Goal: Book appointment/travel/reservation

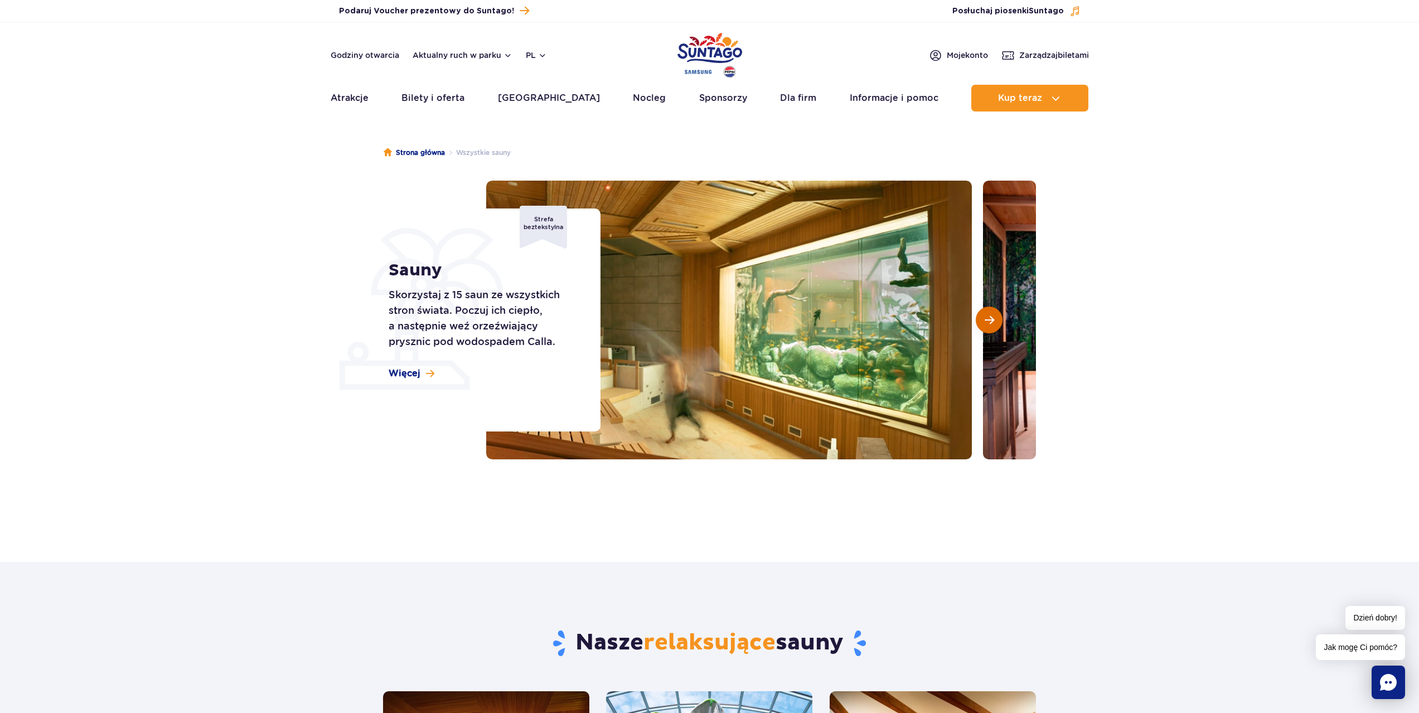
click at [994, 323] on button "Następny slajd" at bounding box center [989, 320] width 27 height 27
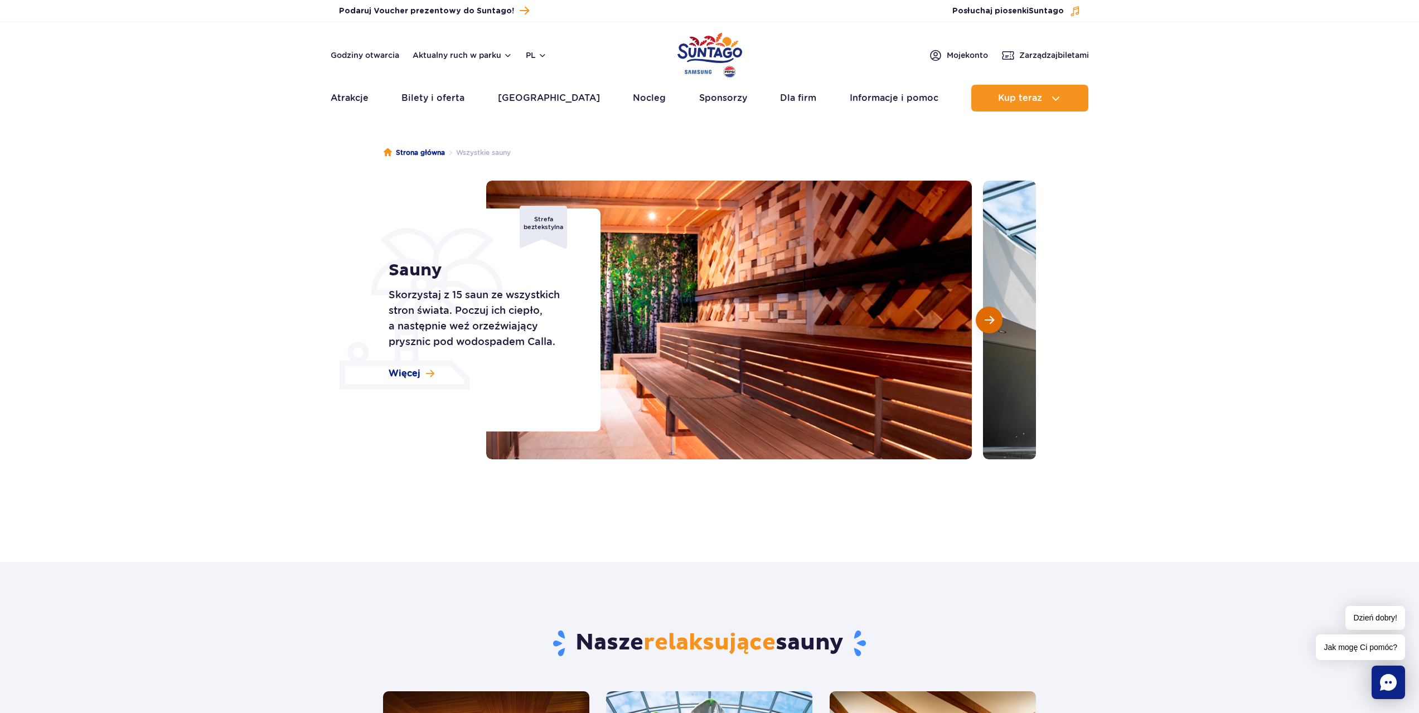
click at [992, 323] on span "Następny slajd" at bounding box center [988, 320] width 9 height 10
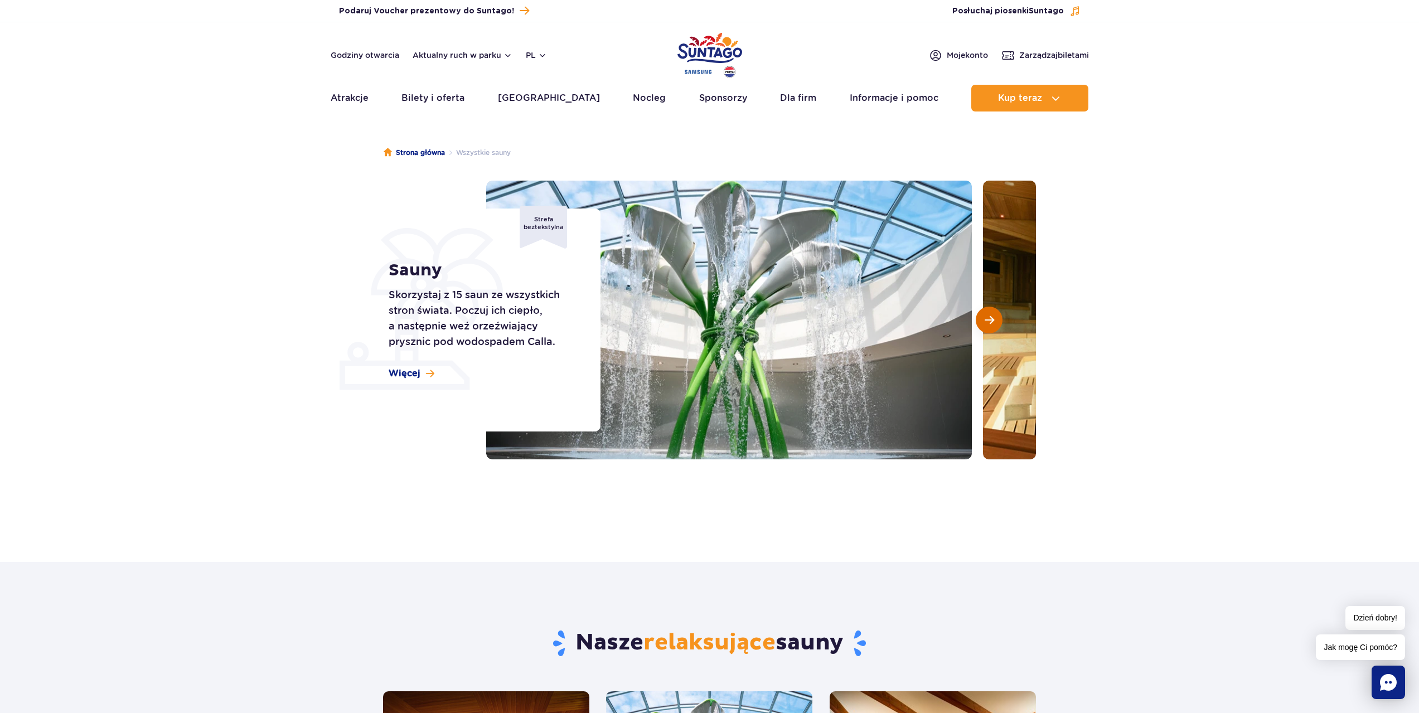
click at [992, 323] on span "Następny slajd" at bounding box center [988, 320] width 9 height 10
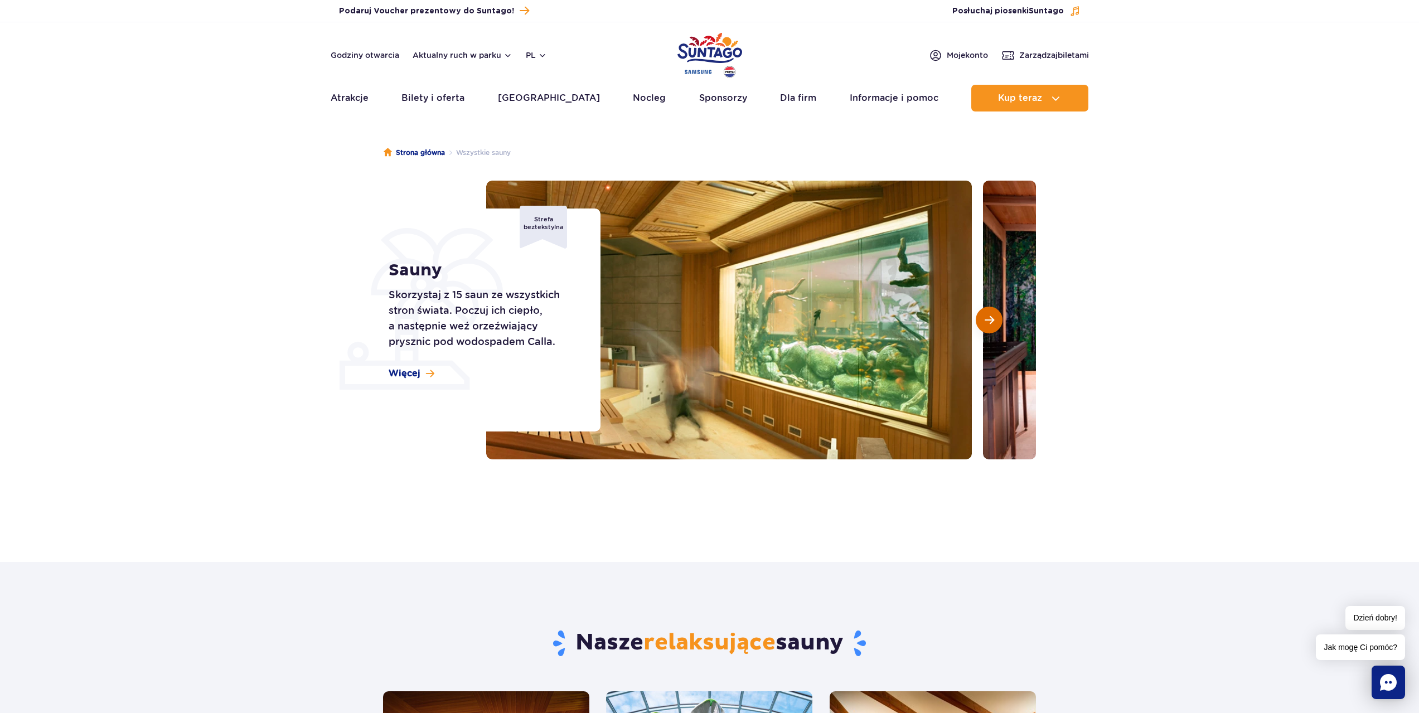
click at [992, 323] on span "Następny slajd" at bounding box center [988, 320] width 9 height 10
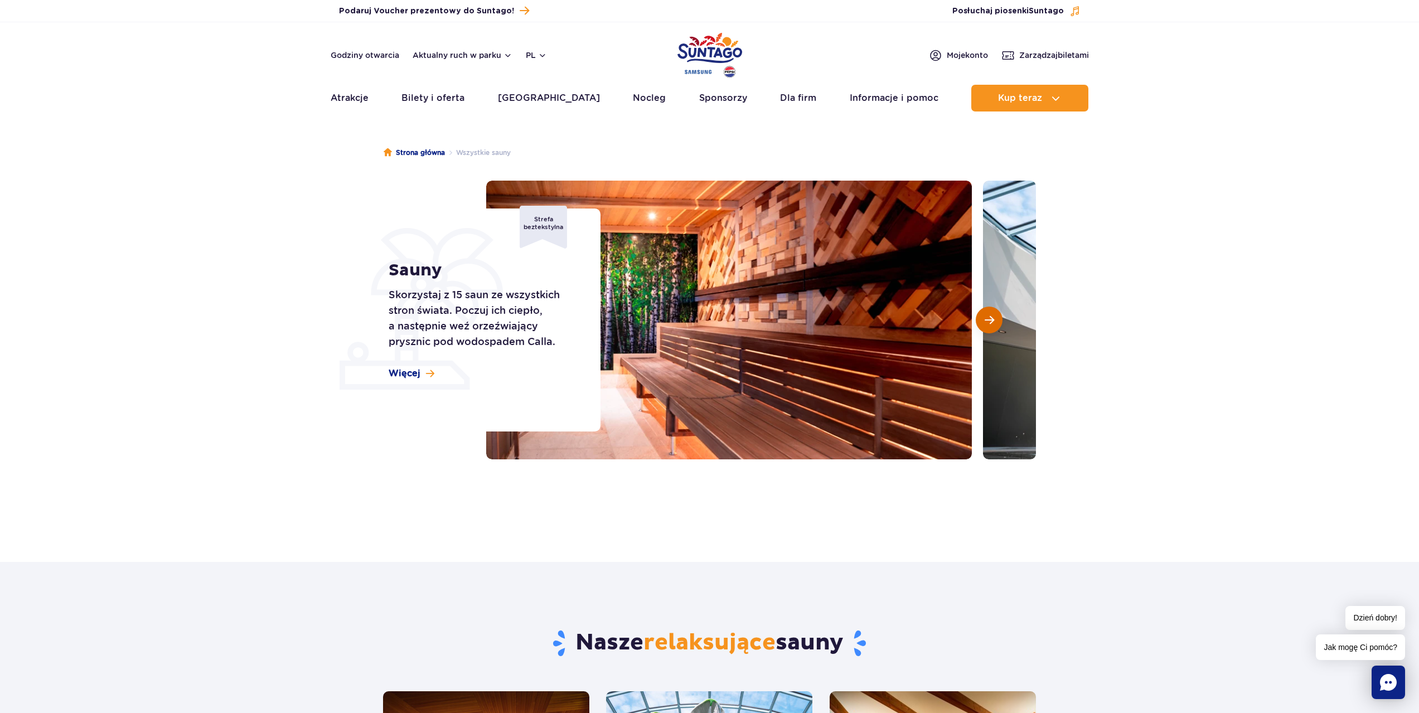
click at [992, 323] on span "Następny slajd" at bounding box center [988, 320] width 9 height 10
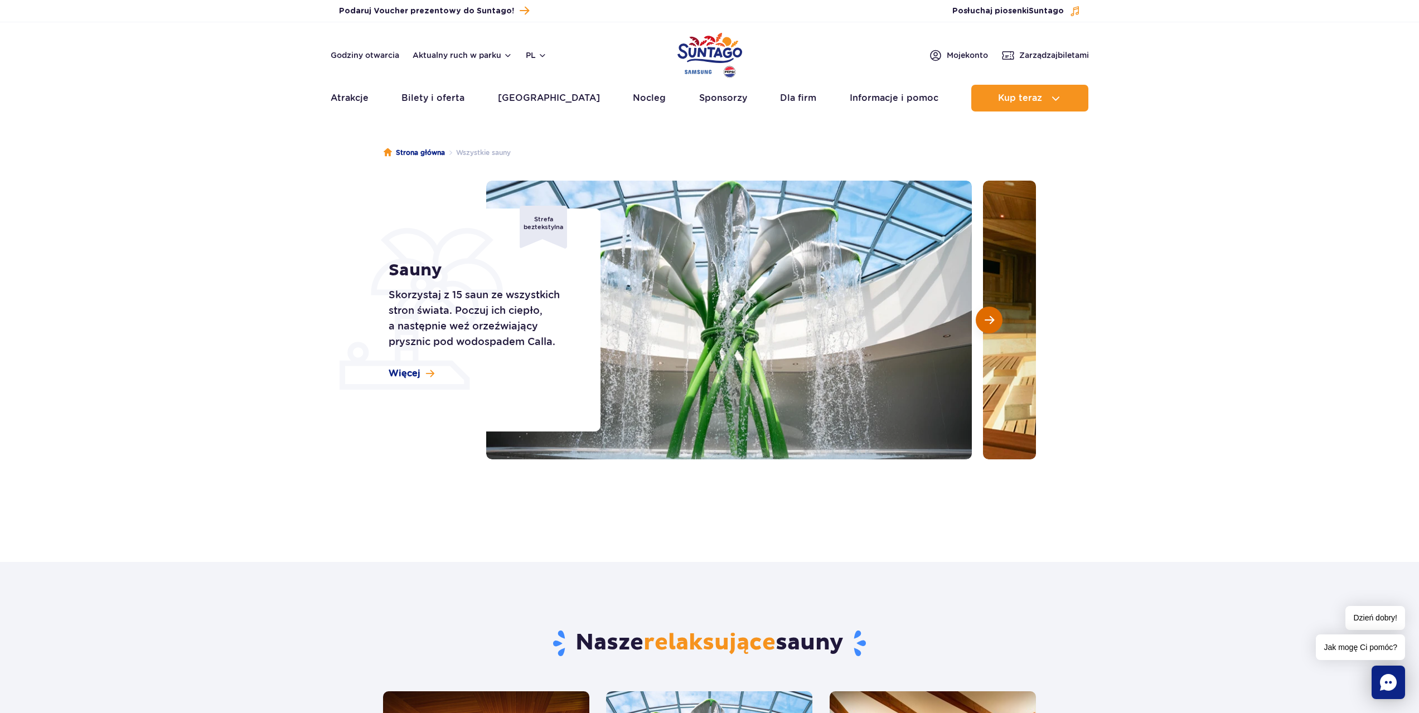
click at [992, 323] on span "Następny slajd" at bounding box center [988, 320] width 9 height 10
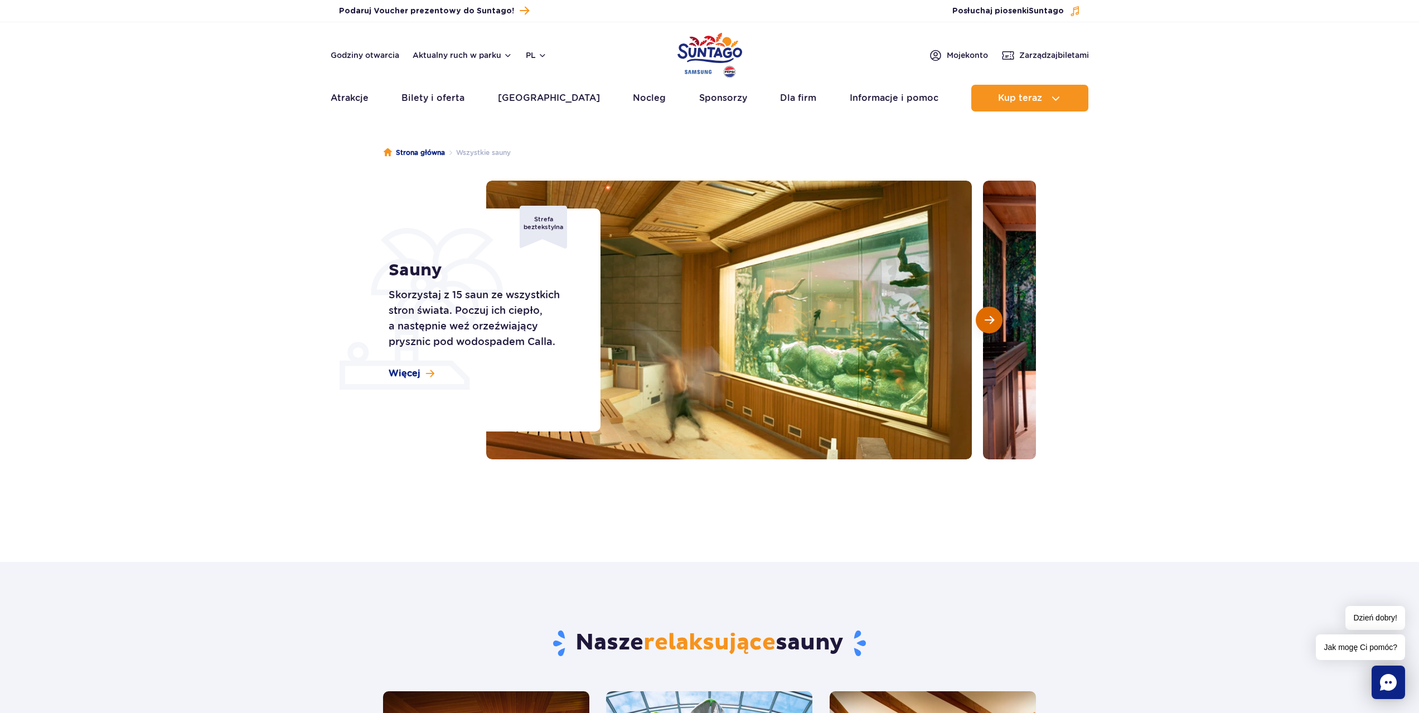
click at [992, 323] on span "Następny slajd" at bounding box center [988, 320] width 9 height 10
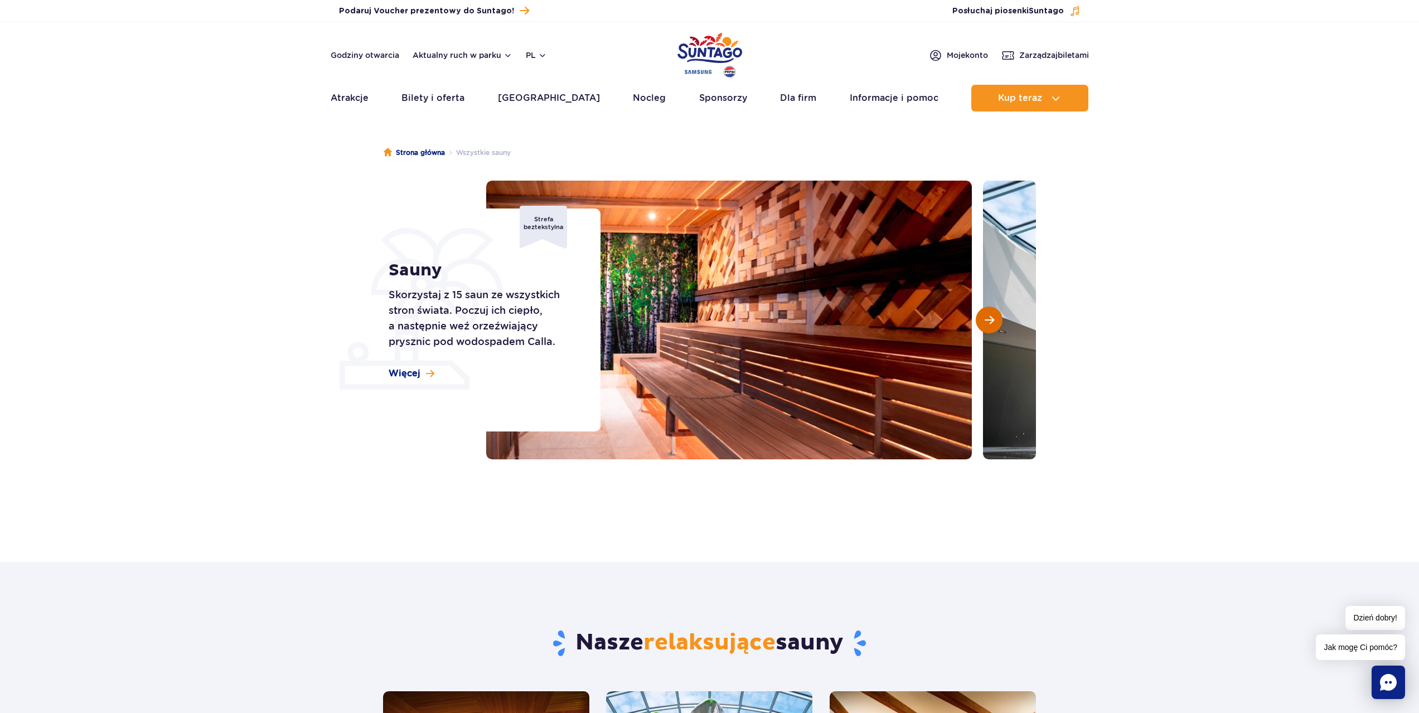
click at [992, 323] on span "Następny slajd" at bounding box center [988, 320] width 9 height 10
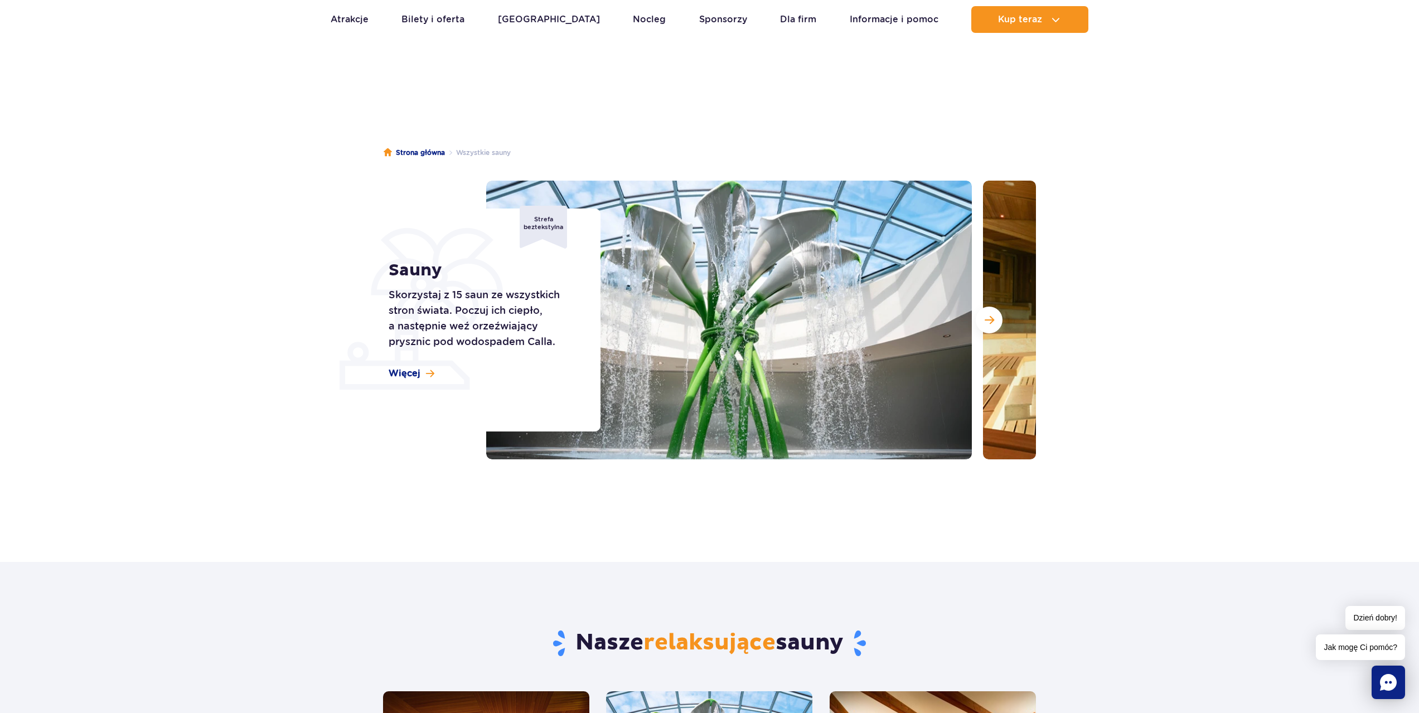
drag, startPoint x: 1078, startPoint y: 358, endPoint x: 1005, endPoint y: 202, distance: 173.1
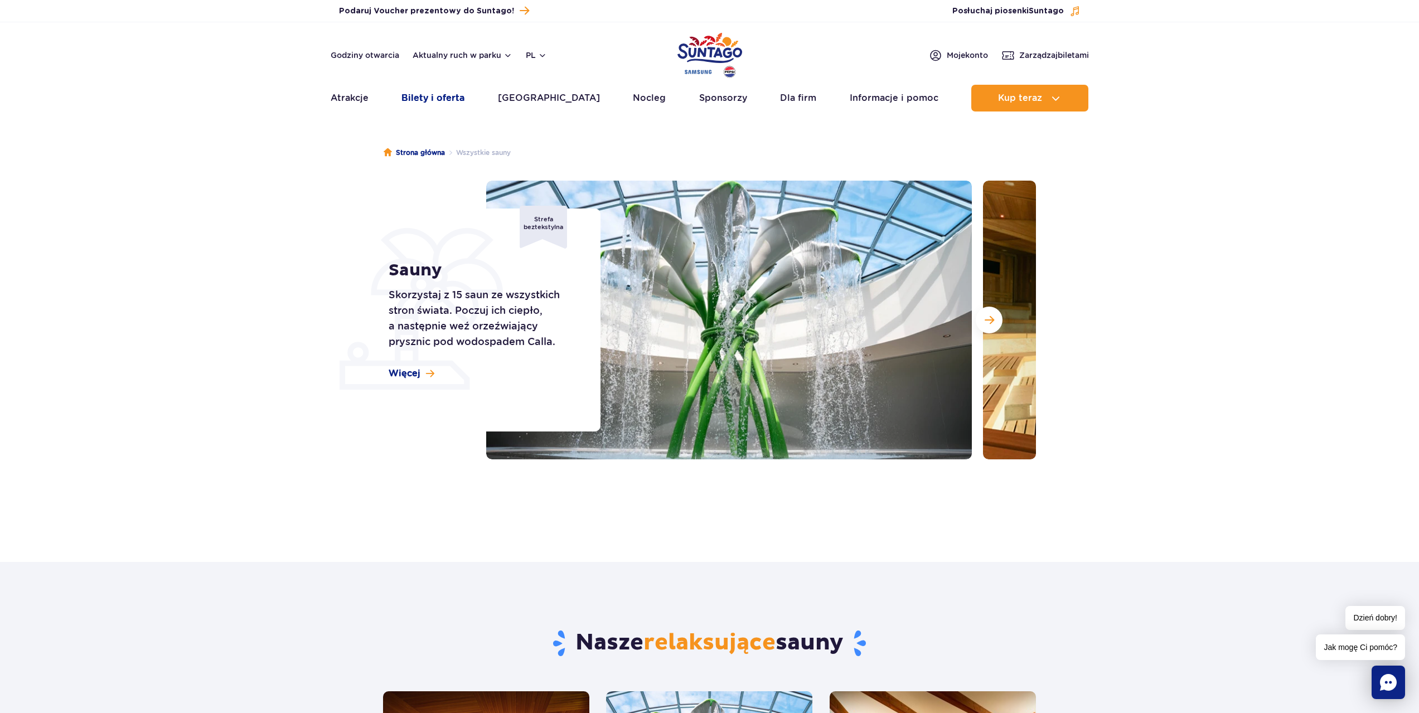
click at [453, 96] on link "Bilety i oferta" at bounding box center [432, 98] width 63 height 27
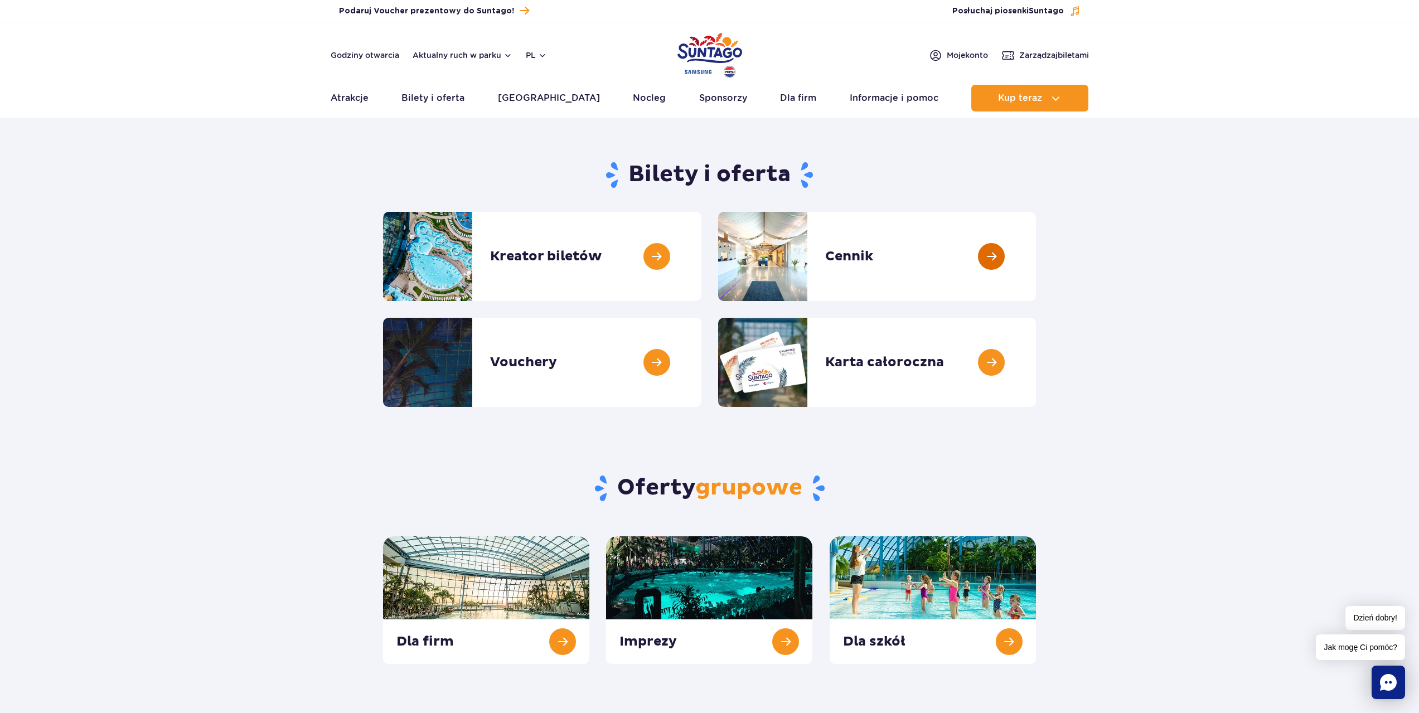
click at [1036, 268] on link at bounding box center [1036, 256] width 0 height 89
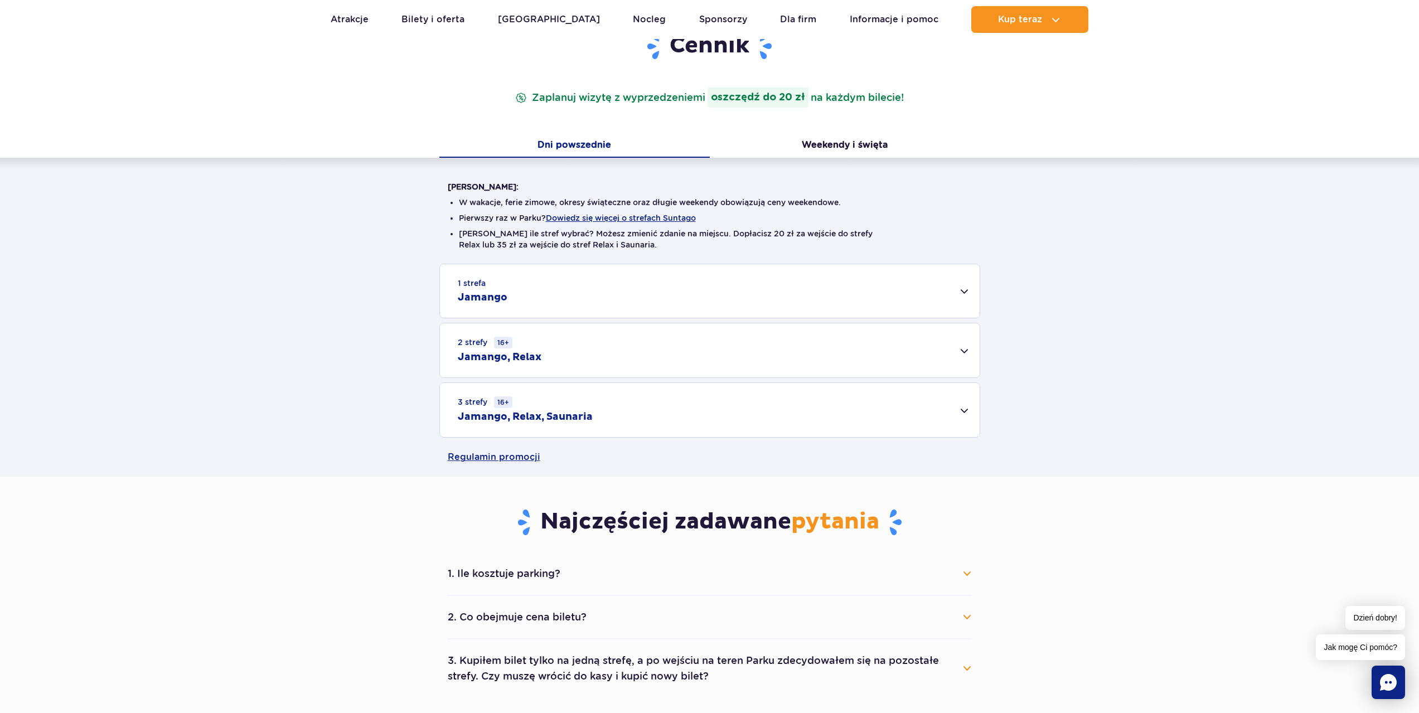
scroll to position [167, 0]
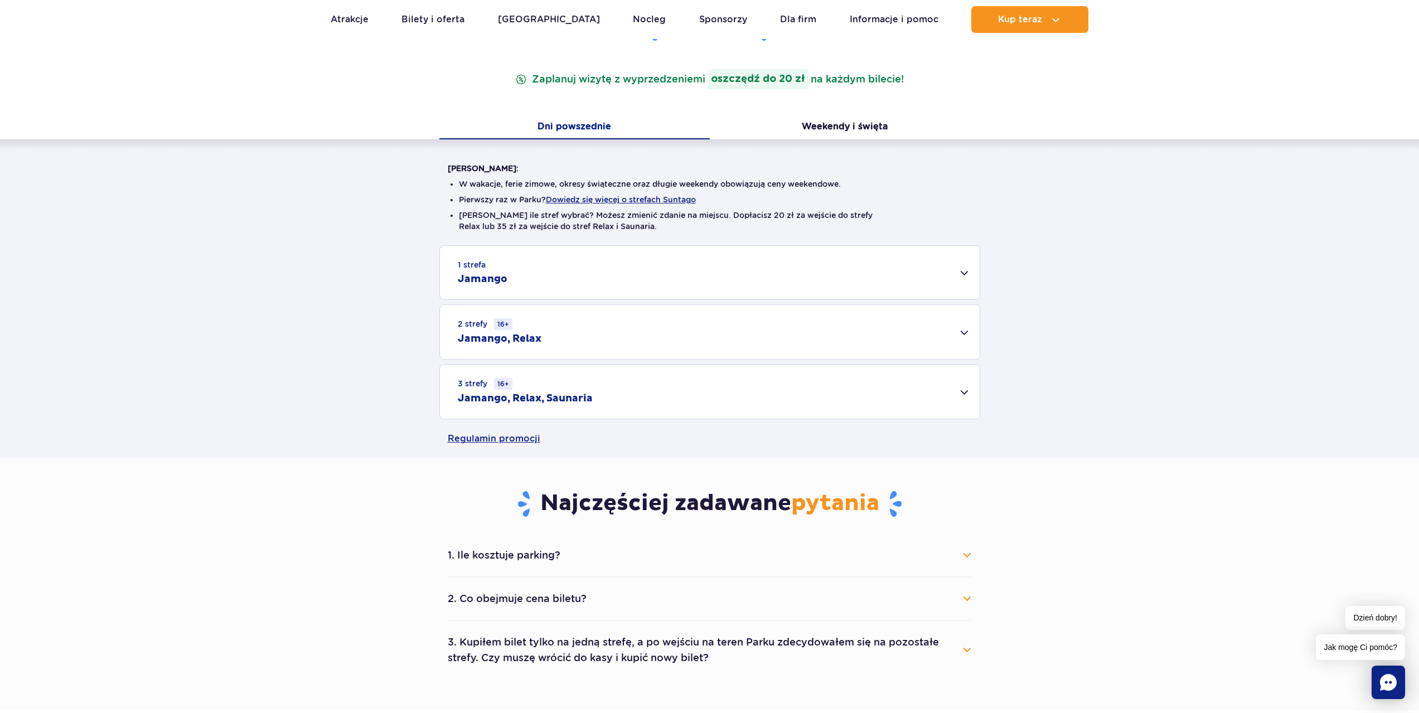
click at [923, 391] on div "3 strefy 16+ Jamango, Relax, Saunaria" at bounding box center [710, 392] width 540 height 54
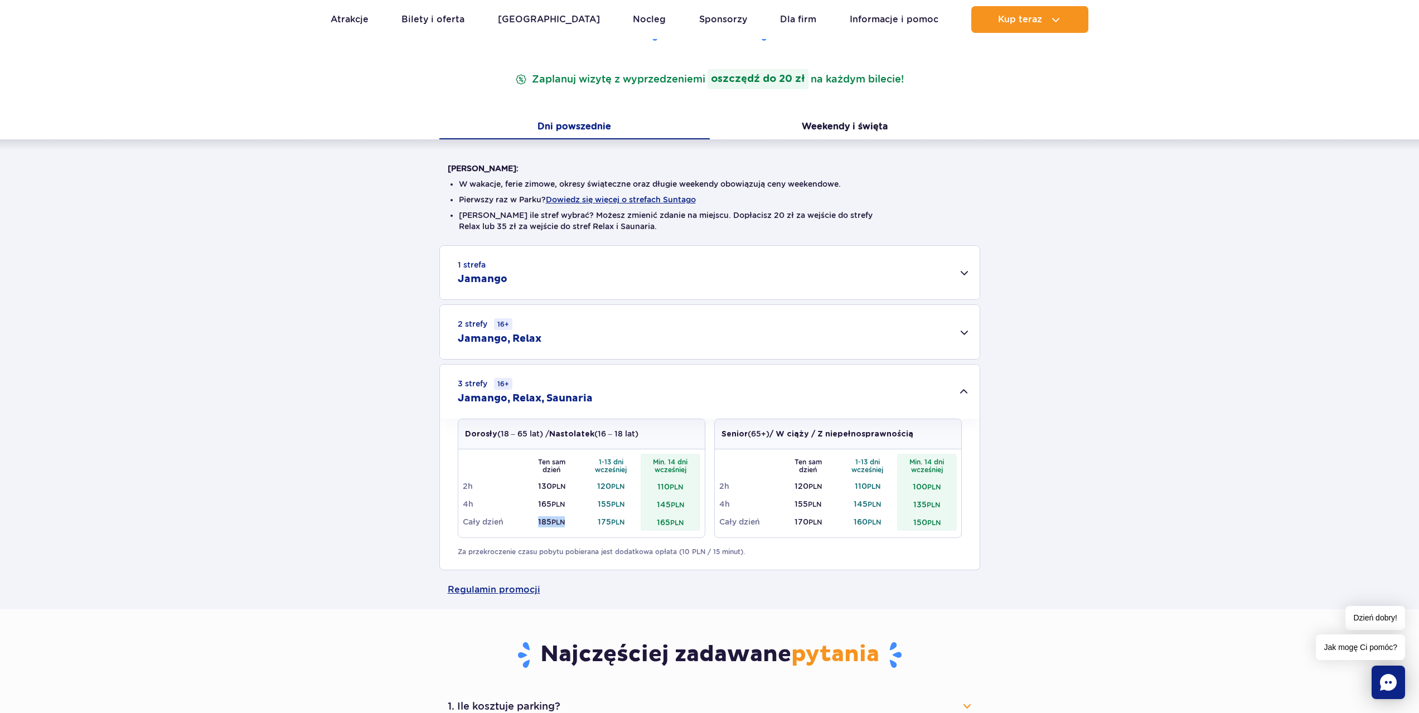
drag, startPoint x: 533, startPoint y: 523, endPoint x: 578, endPoint y: 523, distance: 45.2
click at [571, 522] on td "185 PLN" at bounding box center [552, 522] width 60 height 18
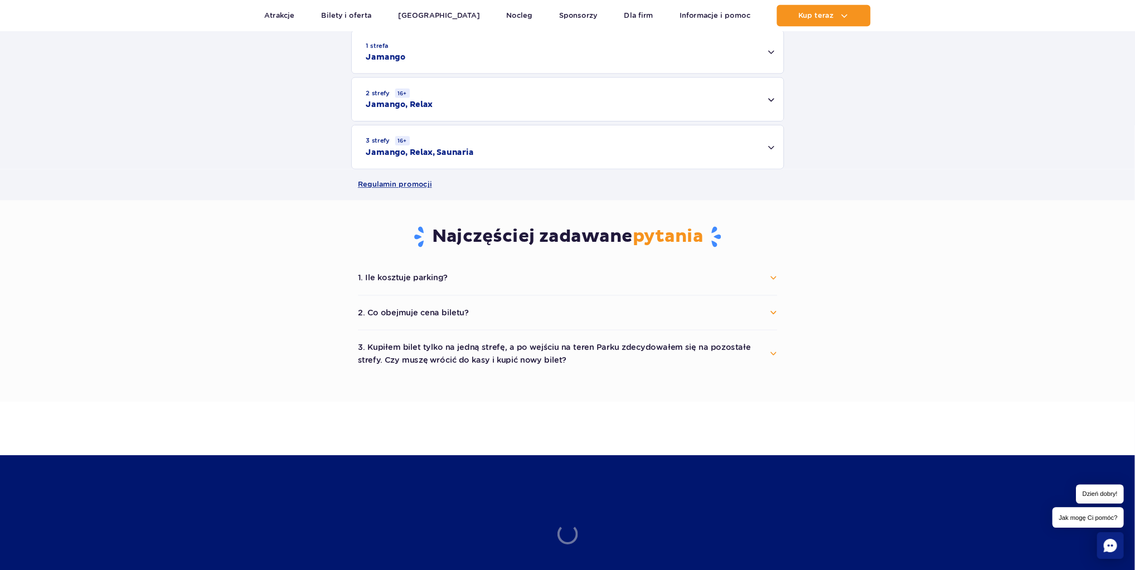
scroll to position [390, 0]
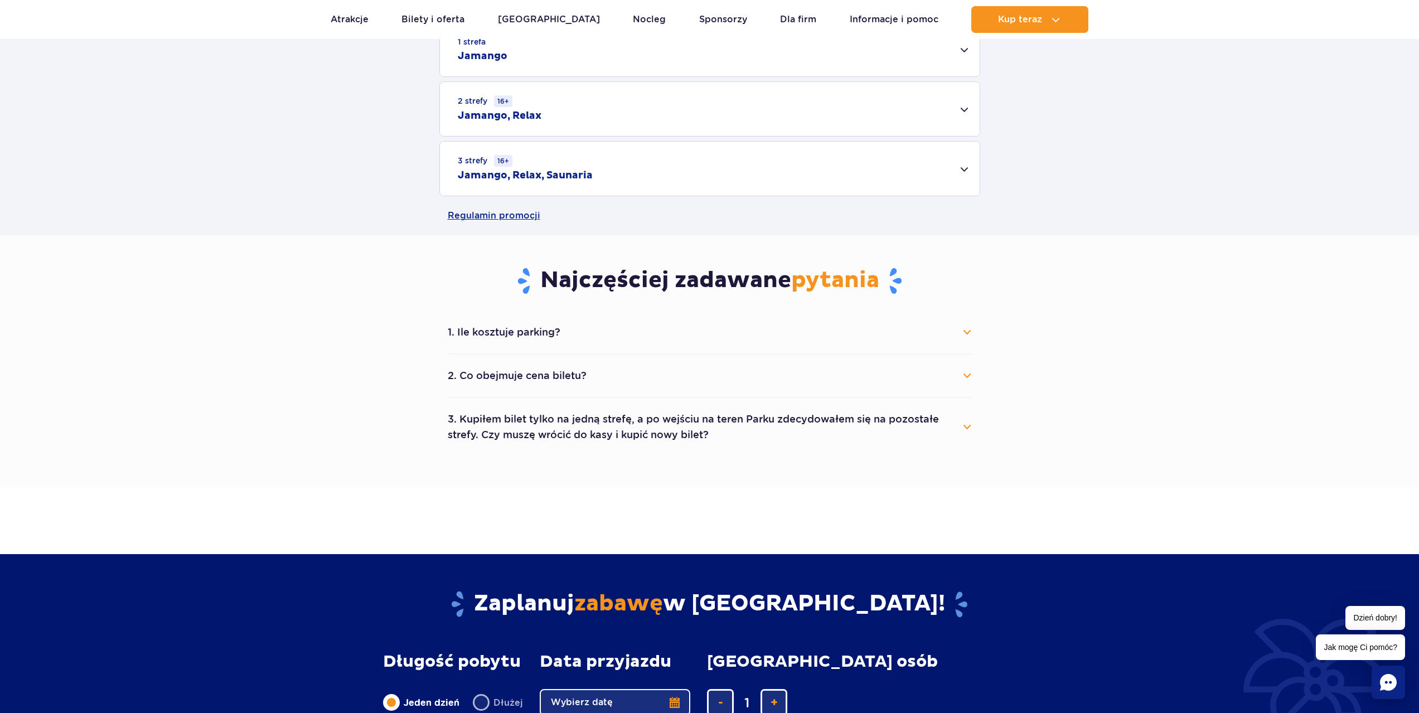
click at [657, 183] on div "3 strefy 16+ Jamango, Relax, Saunaria" at bounding box center [710, 169] width 540 height 54
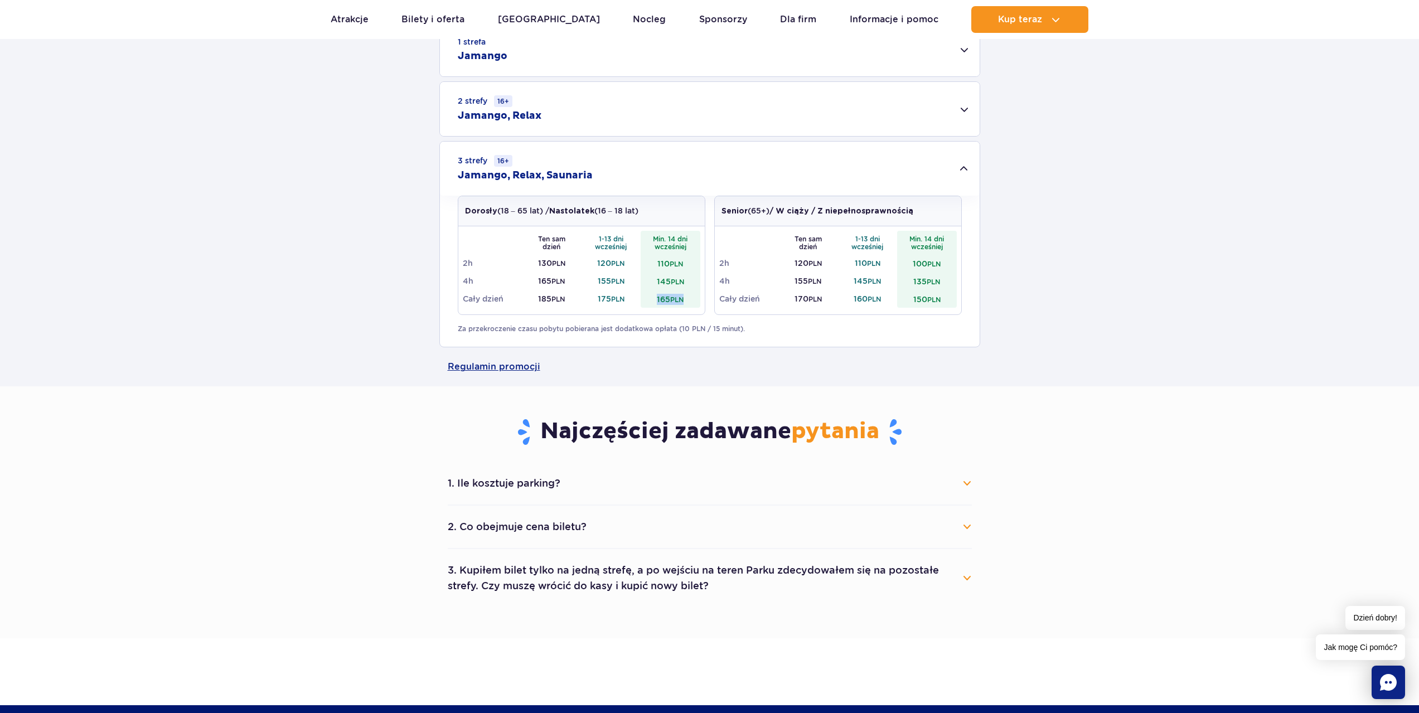
drag, startPoint x: 656, startPoint y: 298, endPoint x: 687, endPoint y: 298, distance: 31.2
click at [687, 298] on td "165 PLN" at bounding box center [671, 299] width 60 height 18
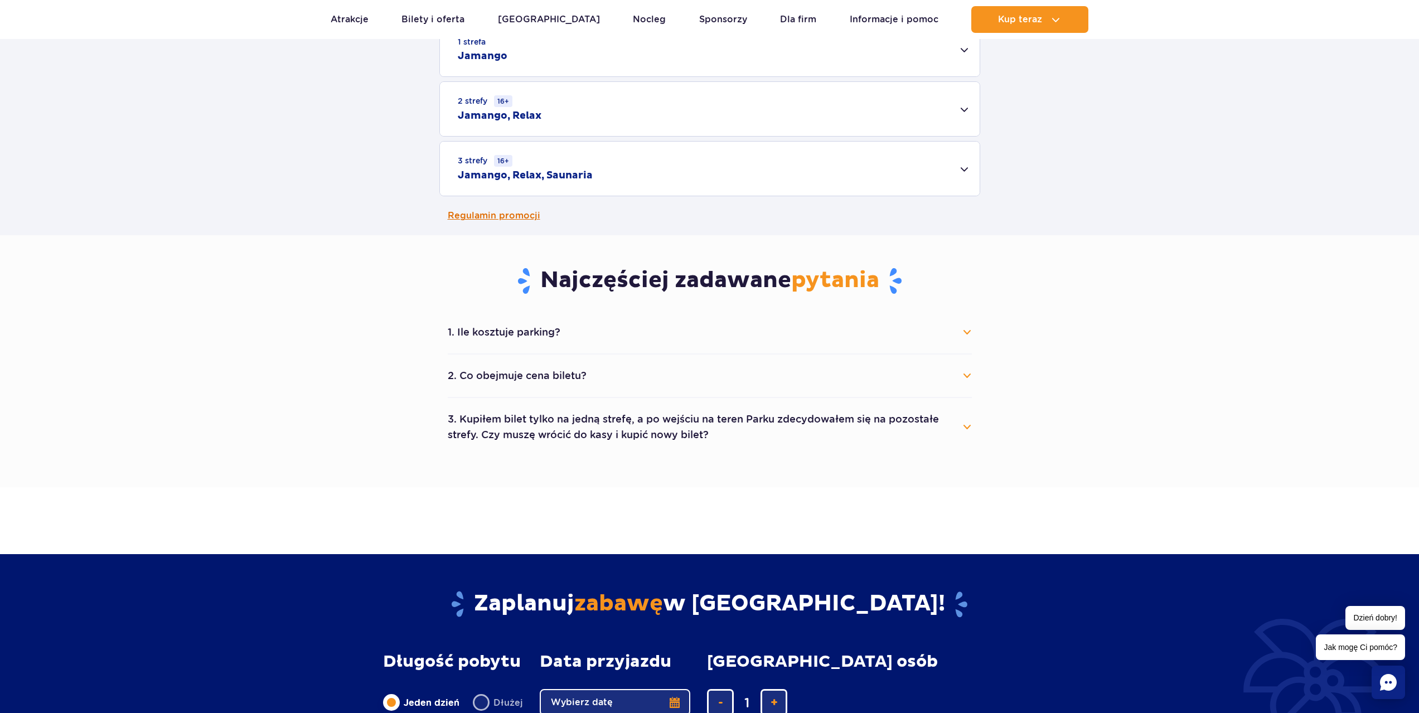
click at [687, 199] on link "Regulamin promocji" at bounding box center [710, 215] width 524 height 39
click at [682, 180] on div "3 strefy 16+ Jamango, Relax, Saunaria" at bounding box center [710, 169] width 540 height 54
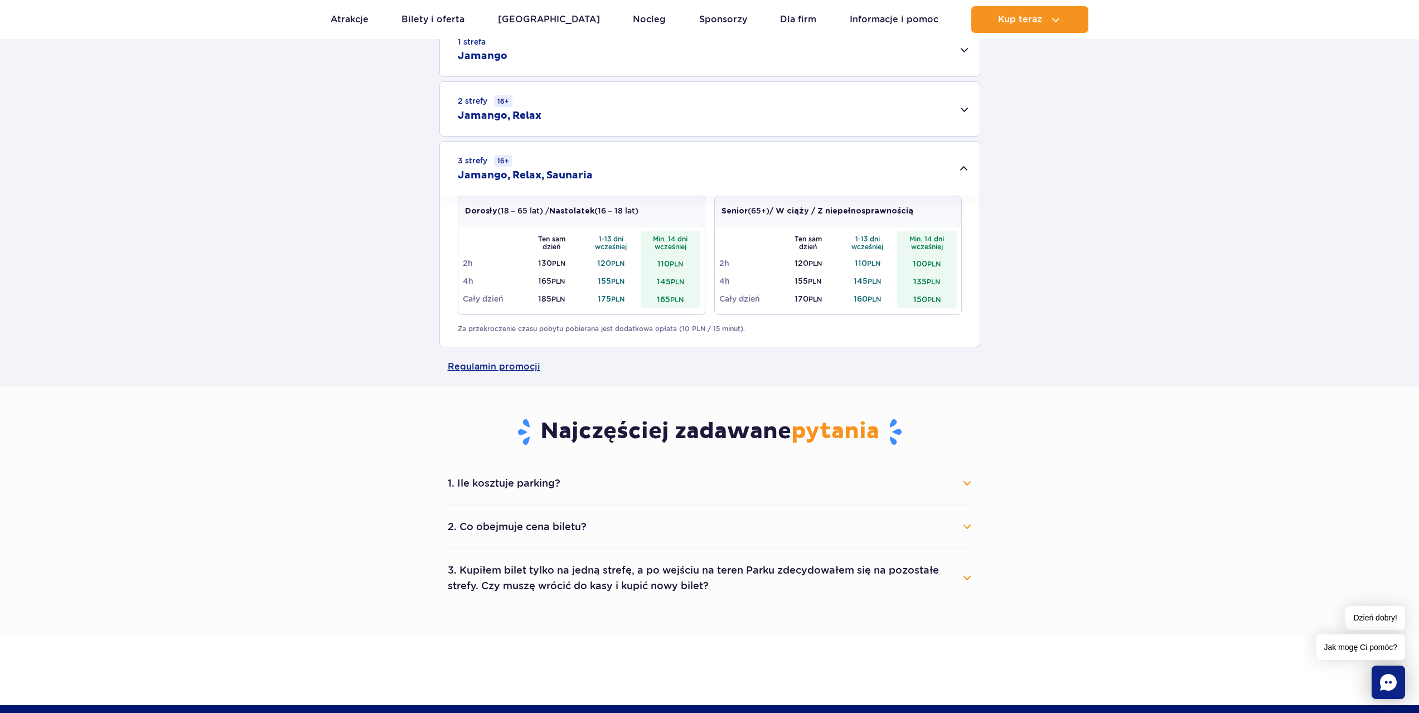
click at [652, 108] on div "2 strefy 16+ Jamango, Relax" at bounding box center [710, 109] width 540 height 54
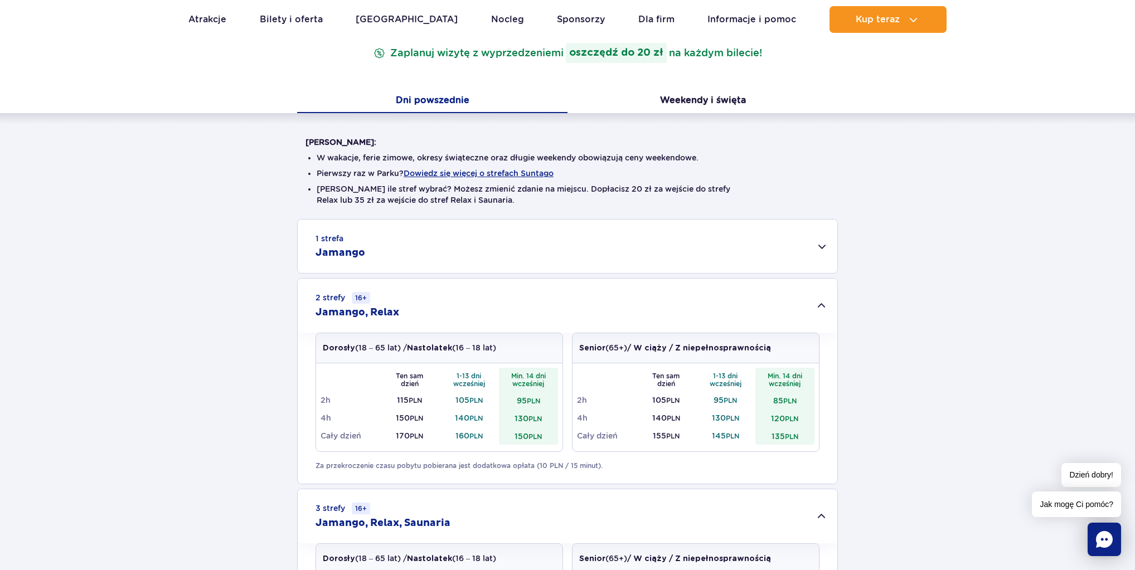
scroll to position [123, 0]
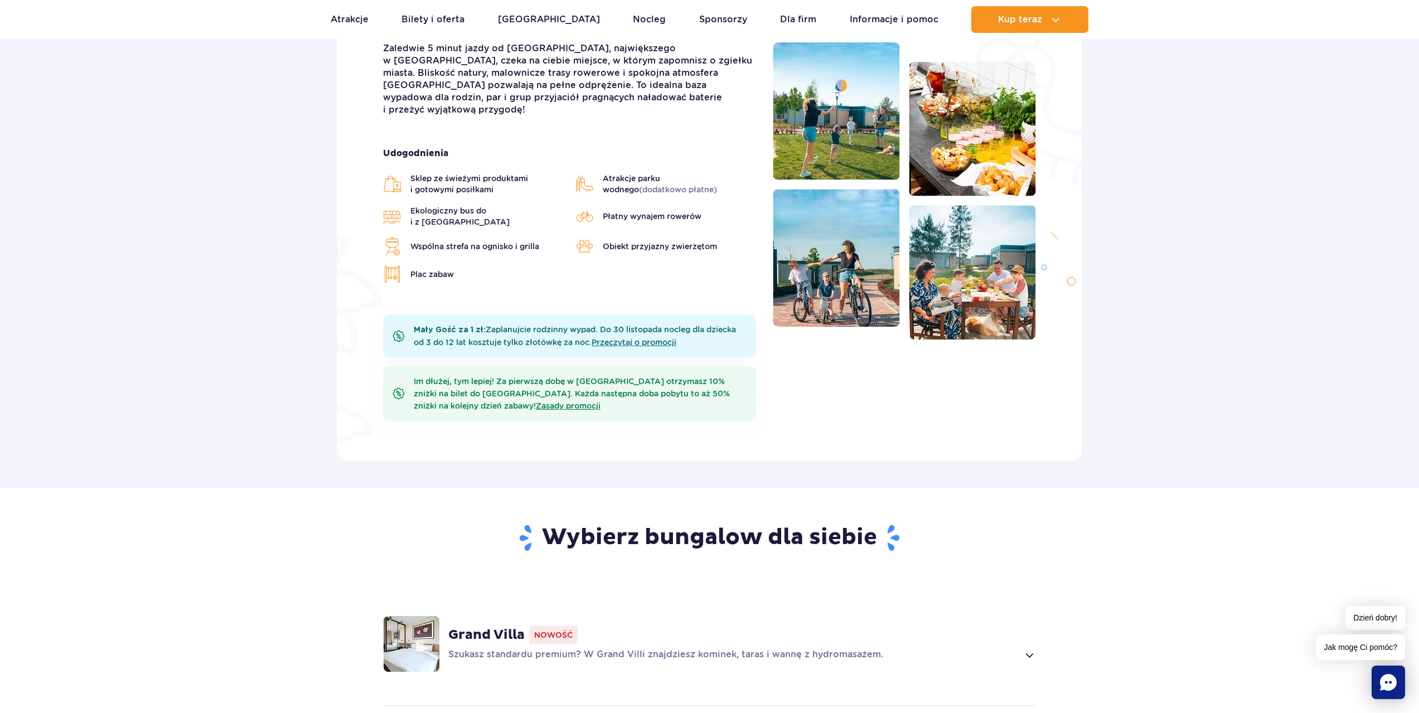
scroll to position [613, 0]
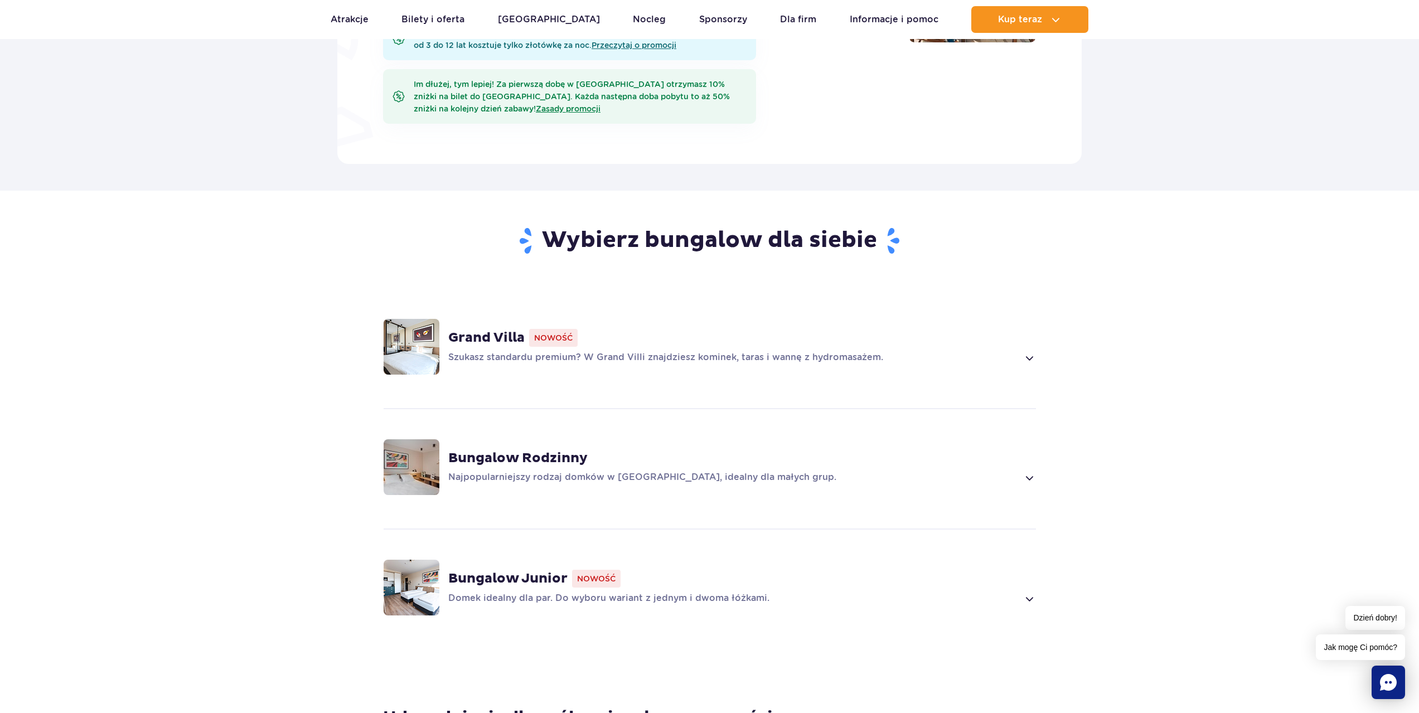
click at [1032, 471] on span at bounding box center [1028, 477] width 13 height 13
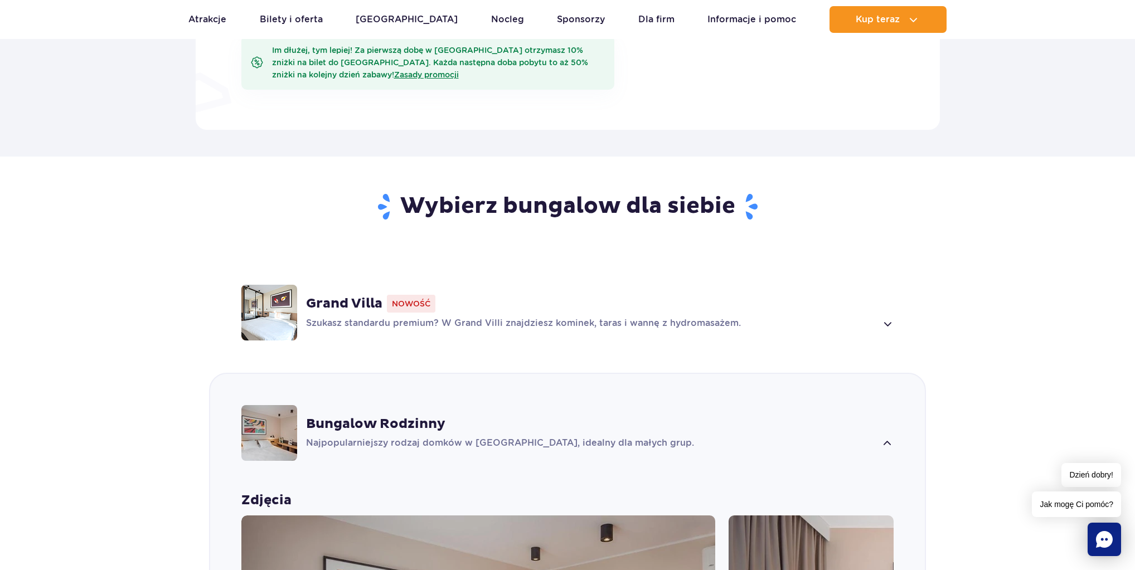
scroll to position [651, 0]
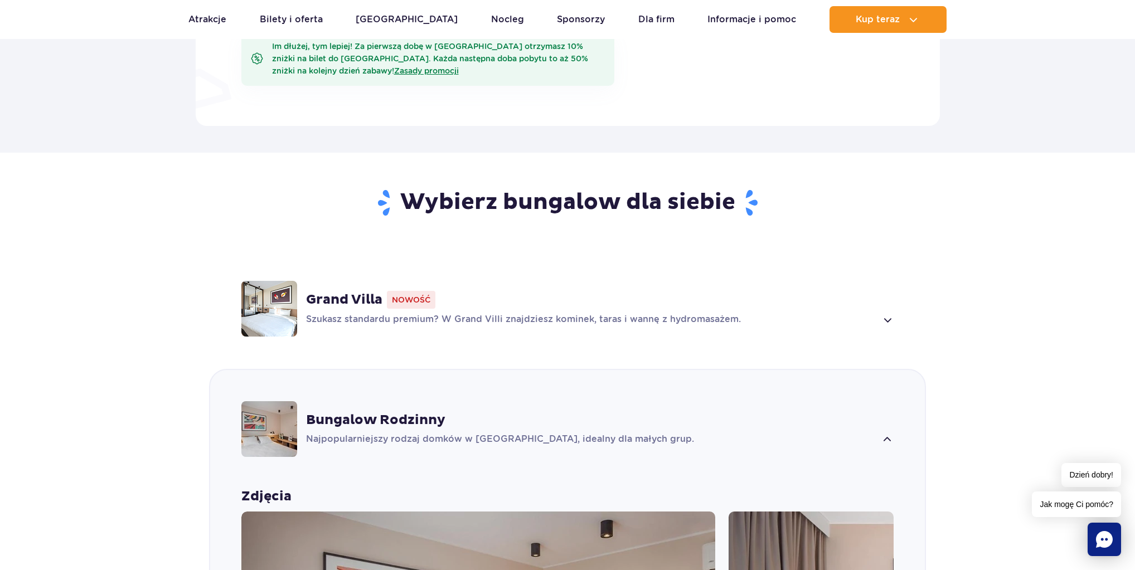
click at [879, 313] on div "Szukasz standardu premium? W Grand Villi znajdziesz kominek, taras i wannę z hy…" at bounding box center [600, 319] width 588 height 13
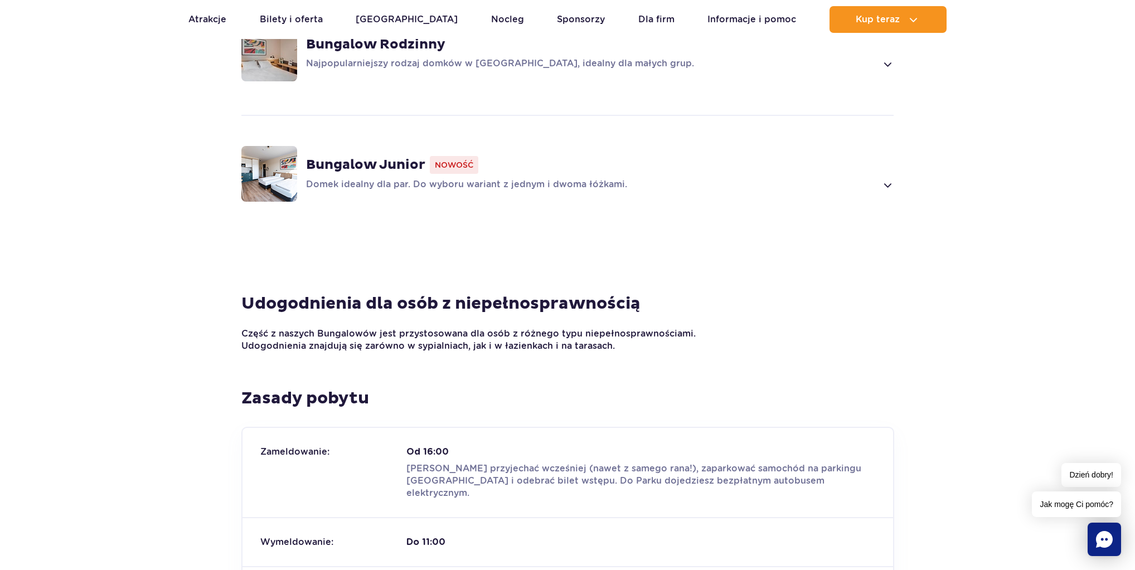
scroll to position [1590, 0]
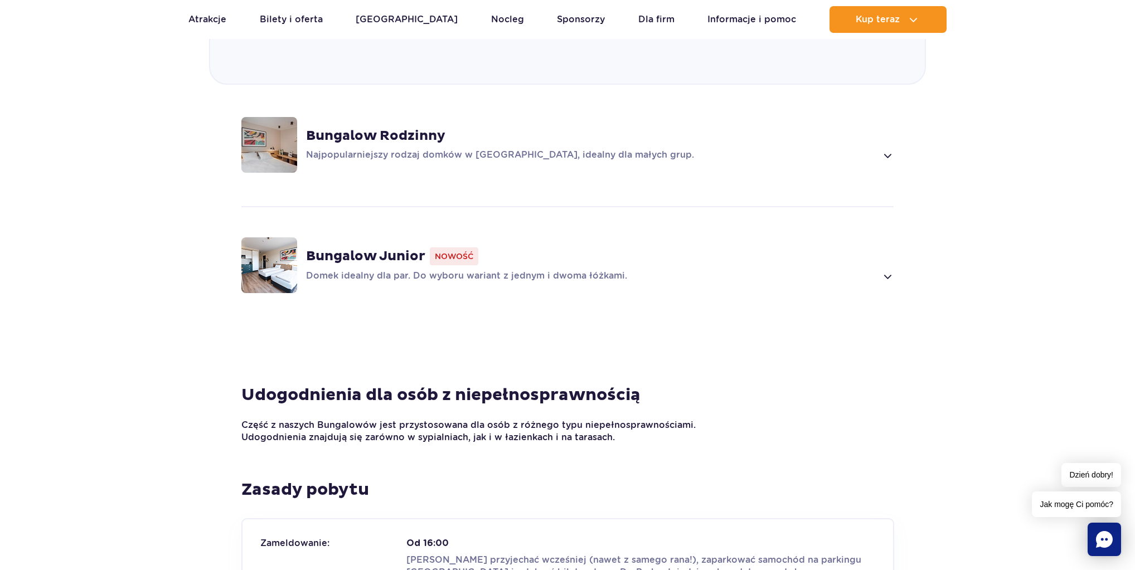
click at [889, 149] on span at bounding box center [887, 155] width 13 height 13
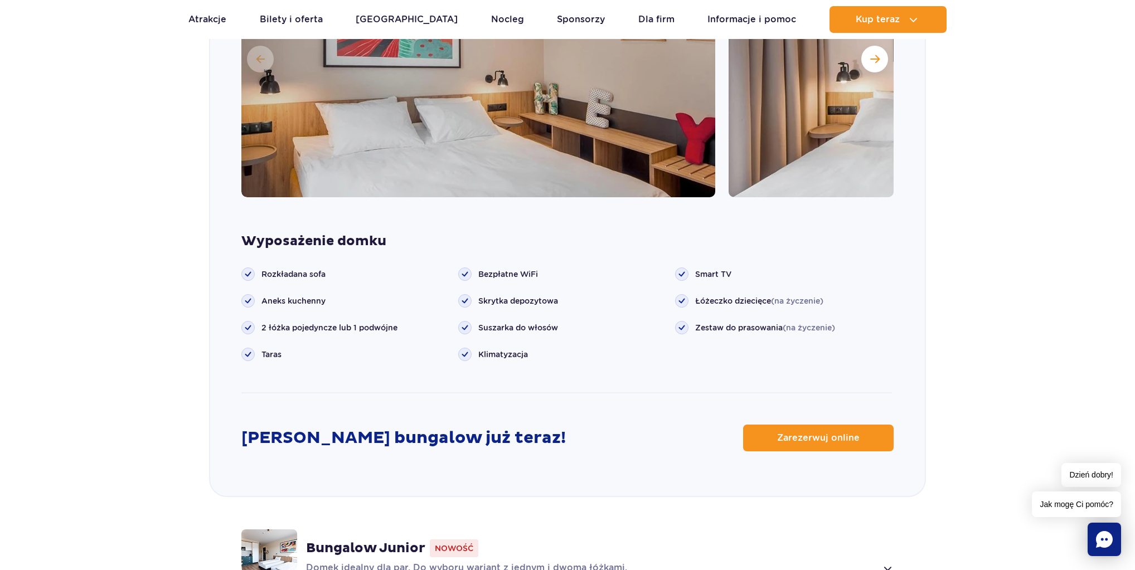
scroll to position [1309, 0]
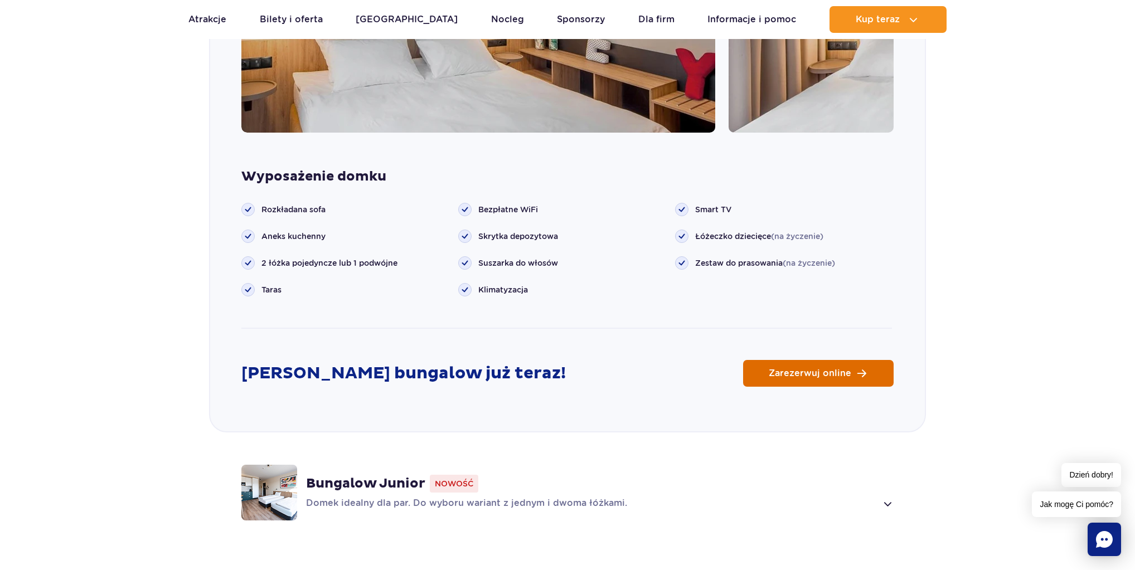
click at [782, 361] on link "Zarezerwuj online" at bounding box center [818, 373] width 151 height 27
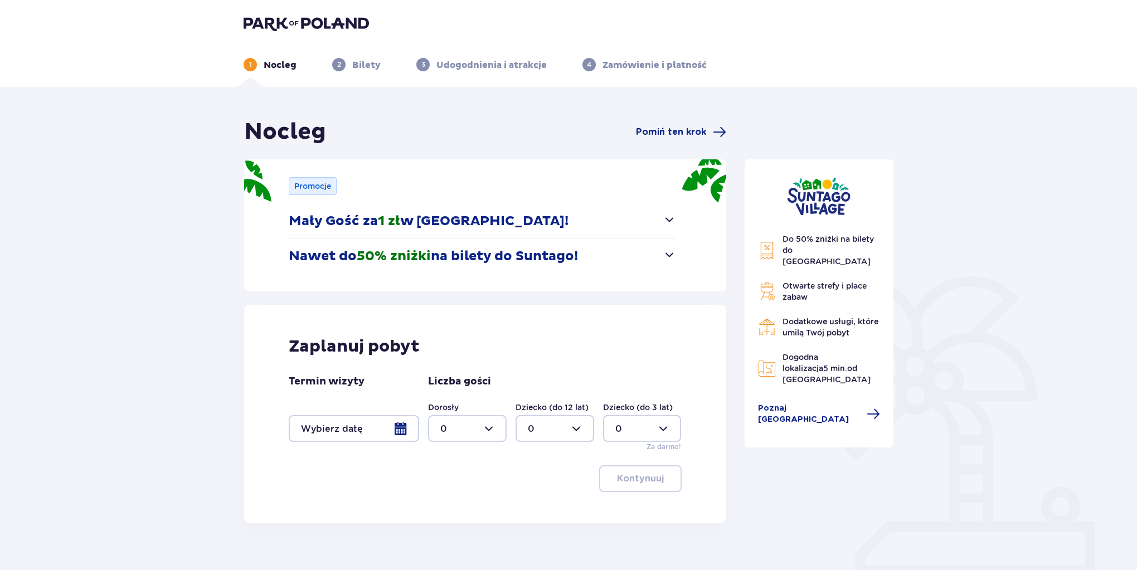
click at [475, 426] on div at bounding box center [467, 428] width 79 height 27
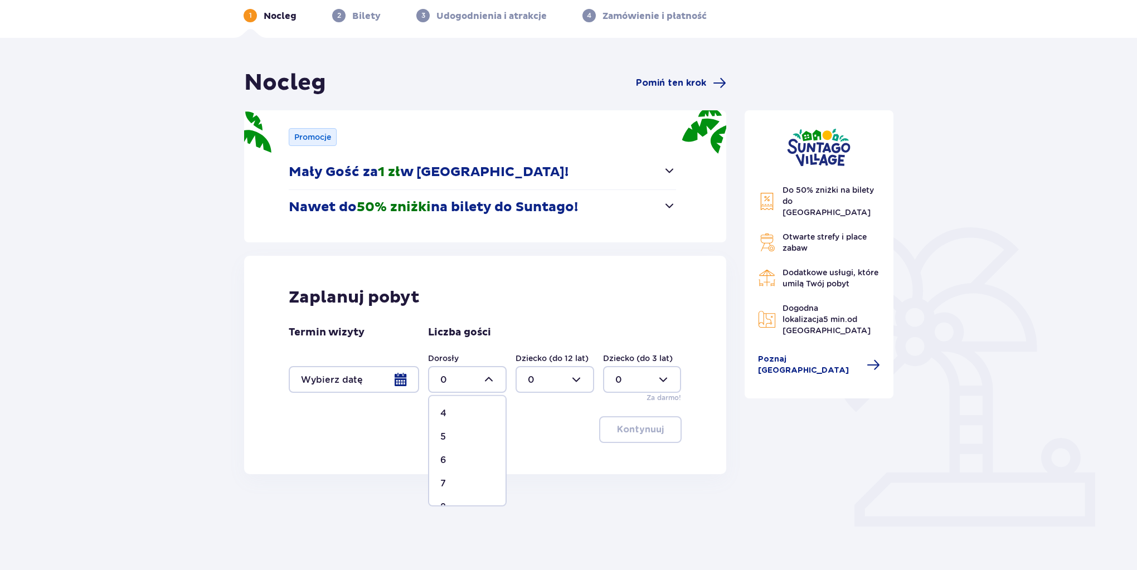
scroll to position [89, 0]
click at [454, 437] on div "5" at bounding box center [467, 441] width 54 height 12
type input "5"
click at [564, 390] on div at bounding box center [555, 379] width 79 height 27
click at [653, 284] on div "Zaplanuj pobyt Termin wizyty Liczba gości Dorosły 5 Dziecko (do 12 lat) 0 Dziec…" at bounding box center [485, 365] width 482 height 219
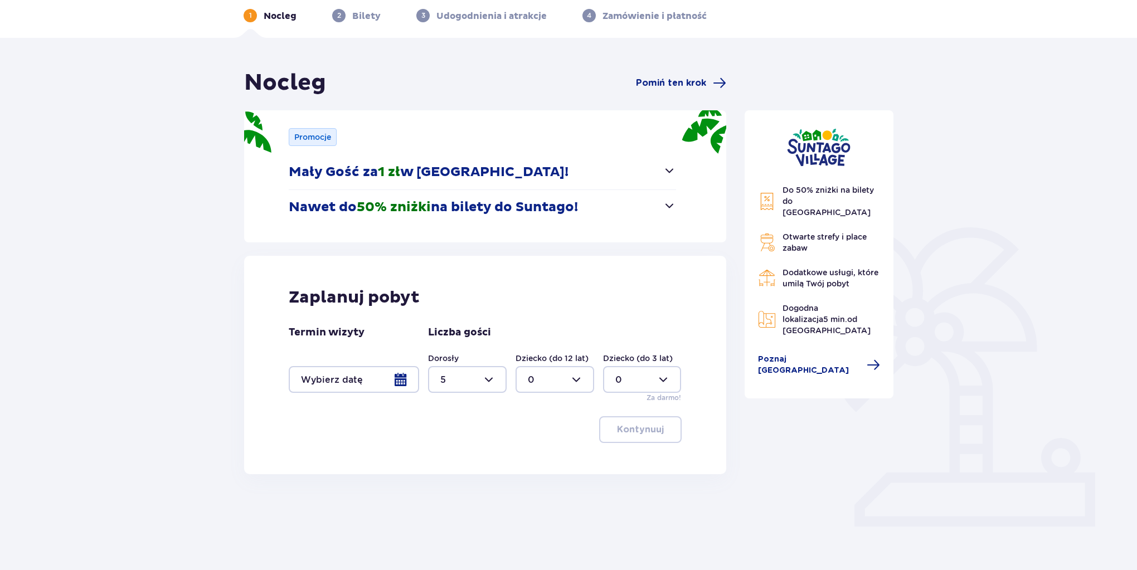
click at [375, 383] on div at bounding box center [354, 379] width 130 height 27
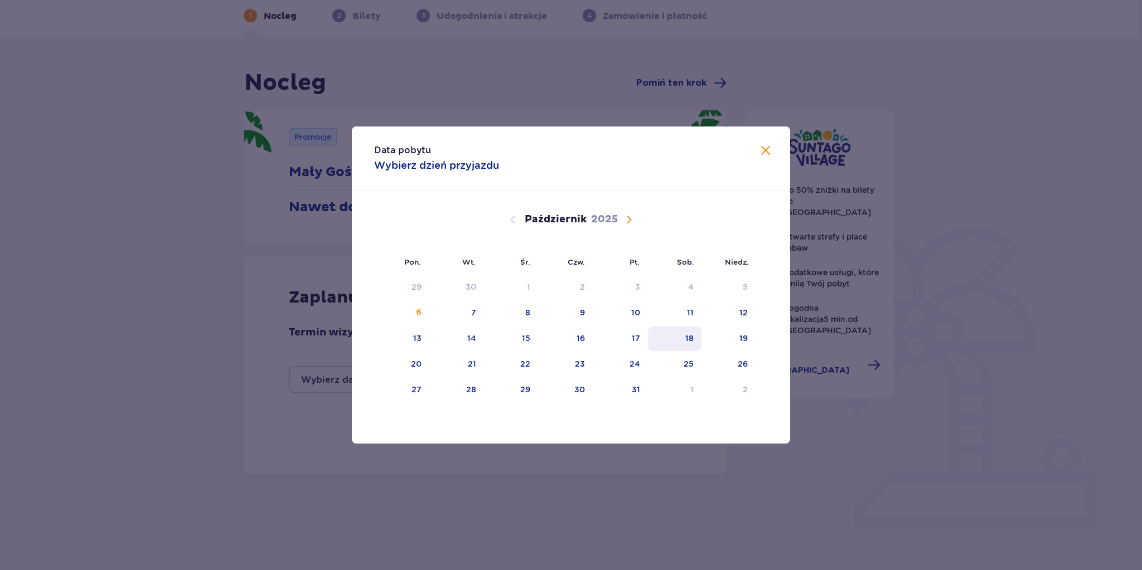
click at [683, 341] on div "18" at bounding box center [675, 339] width 54 height 25
click at [768, 156] on span "Zamknij" at bounding box center [765, 150] width 13 height 13
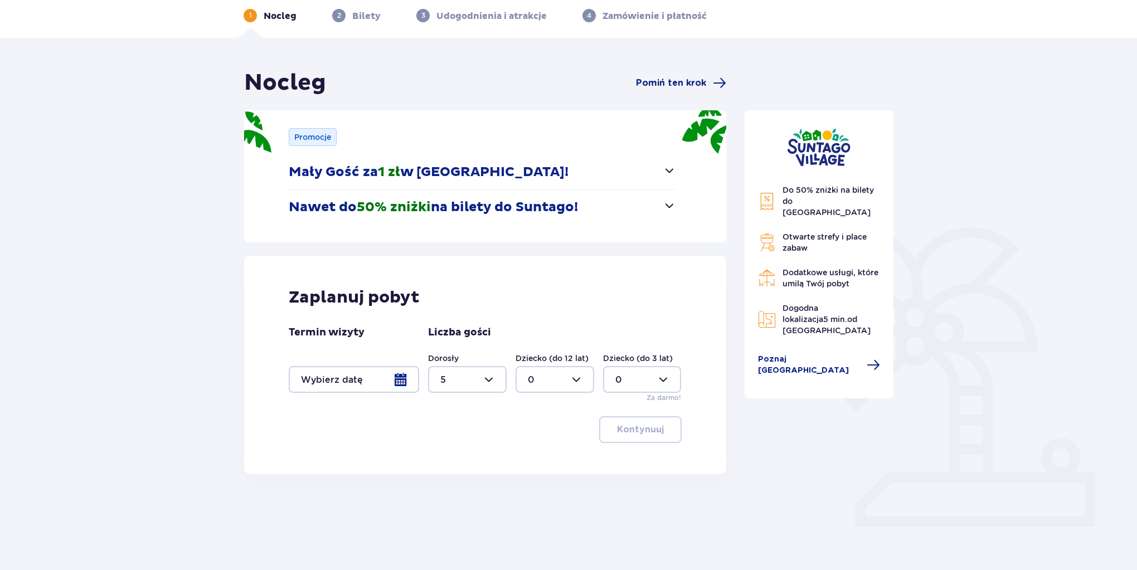
click at [374, 382] on div at bounding box center [354, 379] width 130 height 27
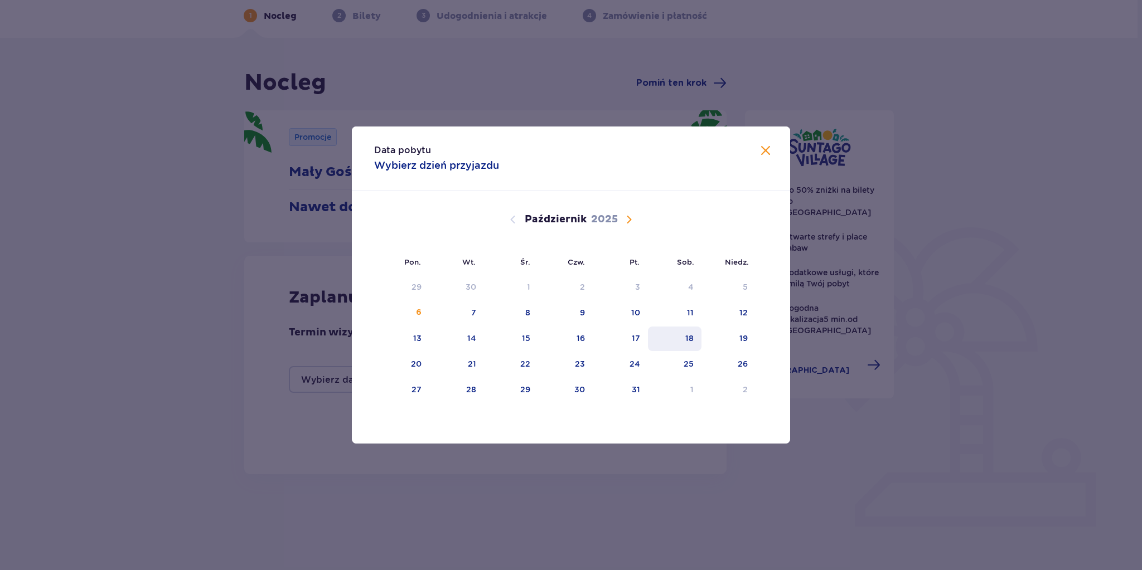
click at [665, 343] on div "18" at bounding box center [675, 339] width 54 height 25
click at [724, 334] on div "19" at bounding box center [728, 339] width 54 height 25
type input "[DATE] - [DATE]"
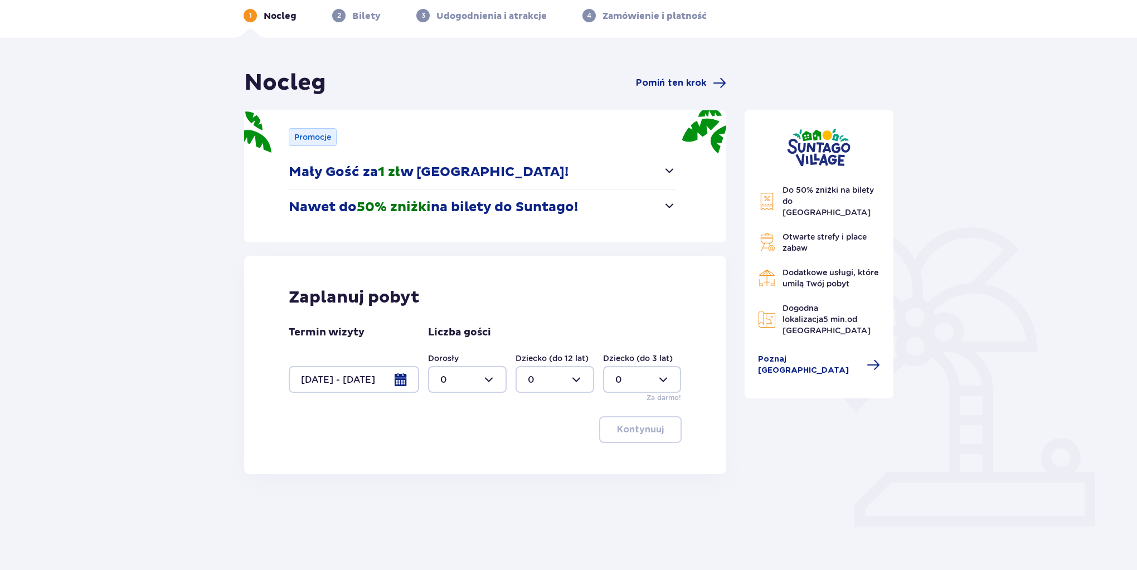
click at [468, 380] on div at bounding box center [467, 379] width 79 height 27
click at [453, 481] on div "5" at bounding box center [467, 486] width 54 height 12
type input "5"
click at [629, 428] on p "Kontynuuj" at bounding box center [640, 430] width 47 height 12
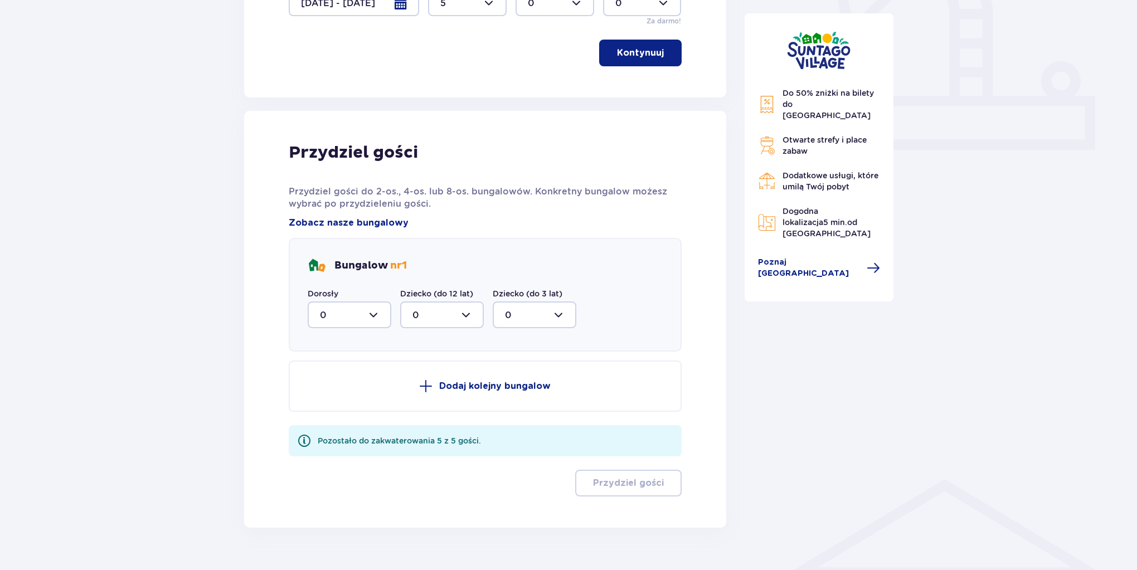
scroll to position [449, 0]
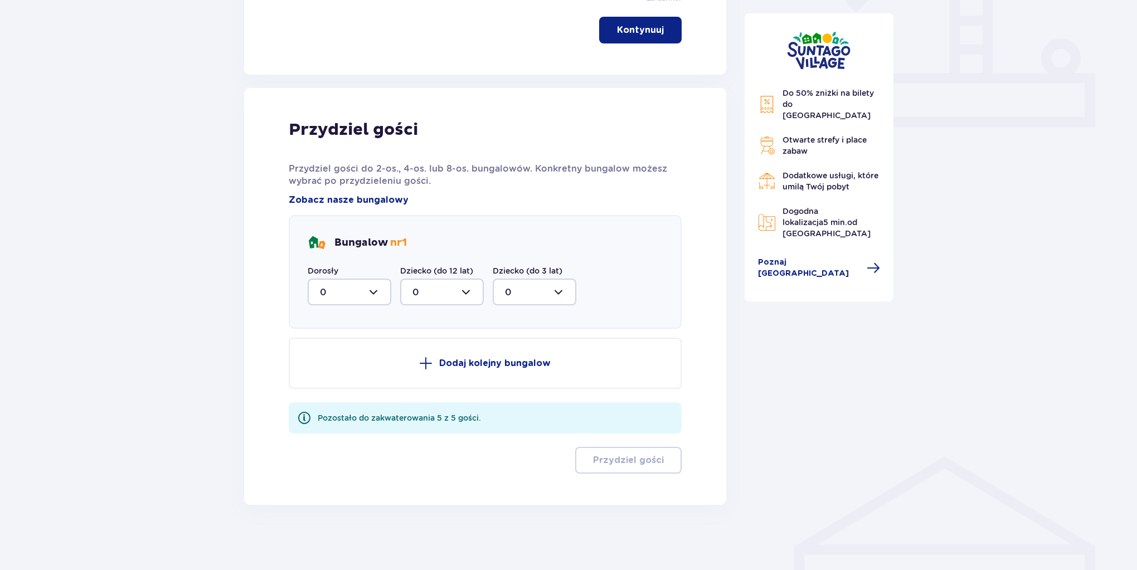
click at [368, 295] on div at bounding box center [350, 292] width 84 height 27
click at [334, 399] on div "5" at bounding box center [349, 401] width 59 height 12
type input "5"
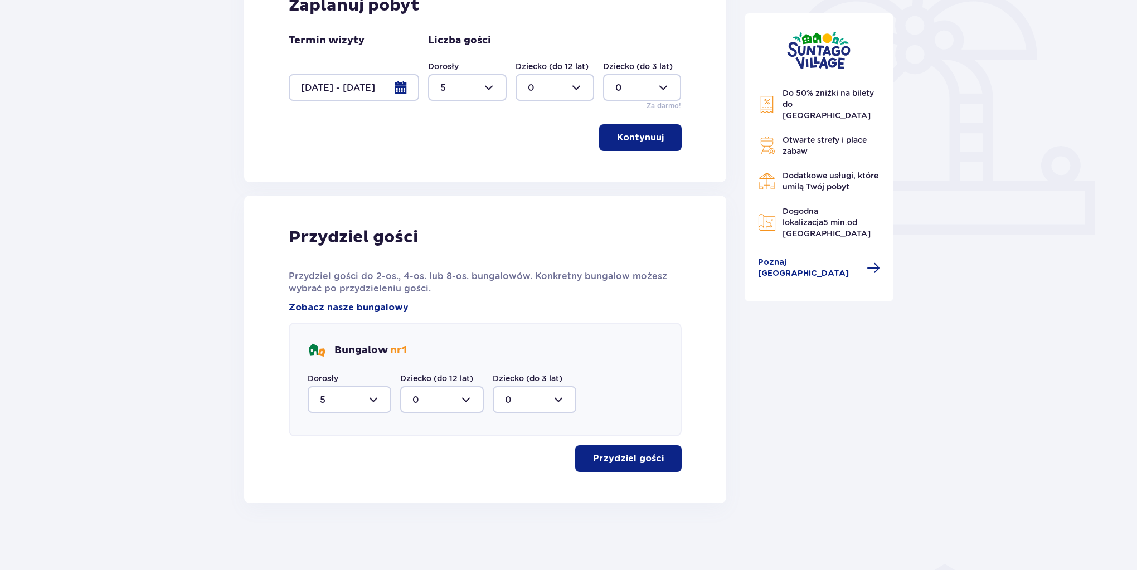
scroll to position [340, 0]
click at [451, 403] on div at bounding box center [442, 400] width 84 height 27
drag, startPoint x: 657, startPoint y: 384, endPoint x: 639, endPoint y: 401, distance: 25.2
click at [656, 384] on div "Bungalow nr 1 Dorosły 5 Dziecko (do 12 lat) 0 0 Dziecko (do 3 lat) 0" at bounding box center [485, 381] width 393 height 114
click at [642, 458] on p "Przydziel gości" at bounding box center [628, 460] width 71 height 12
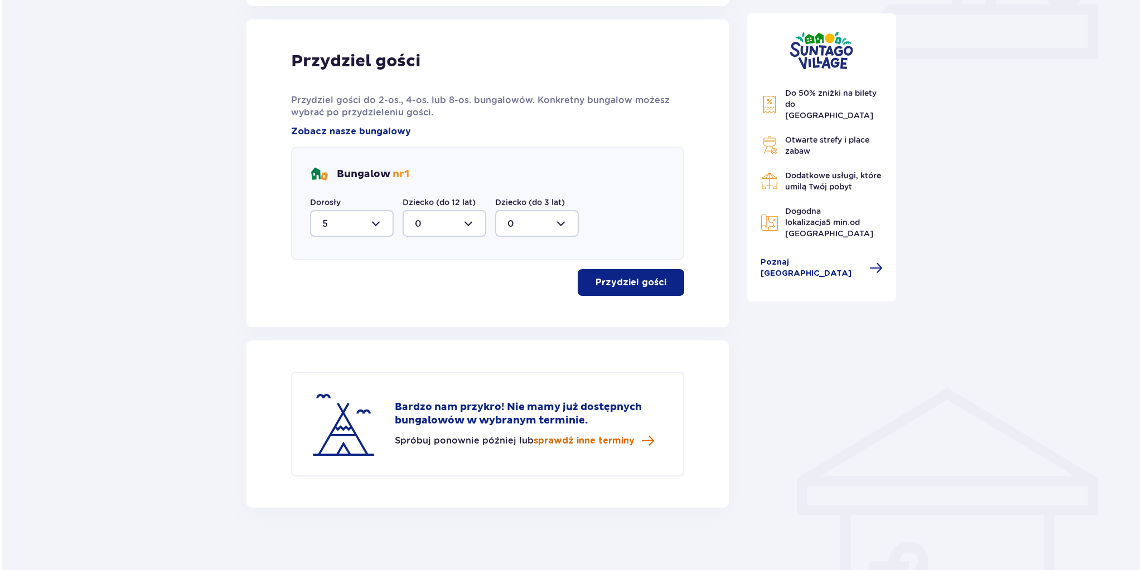
scroll to position [520, 0]
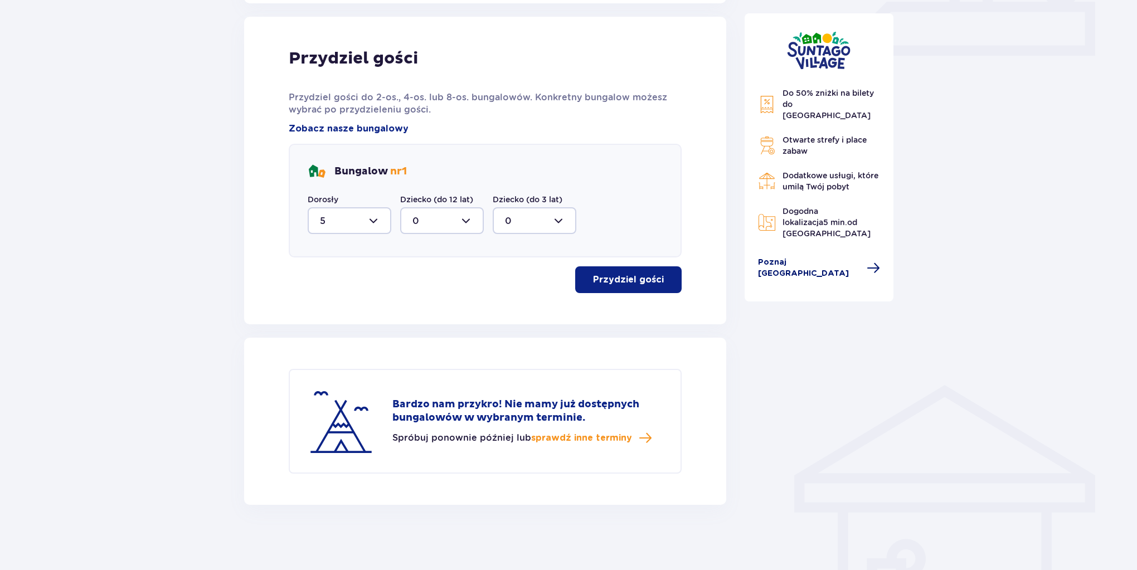
click at [798, 257] on span "Poznaj [GEOGRAPHIC_DATA]" at bounding box center [809, 268] width 103 height 22
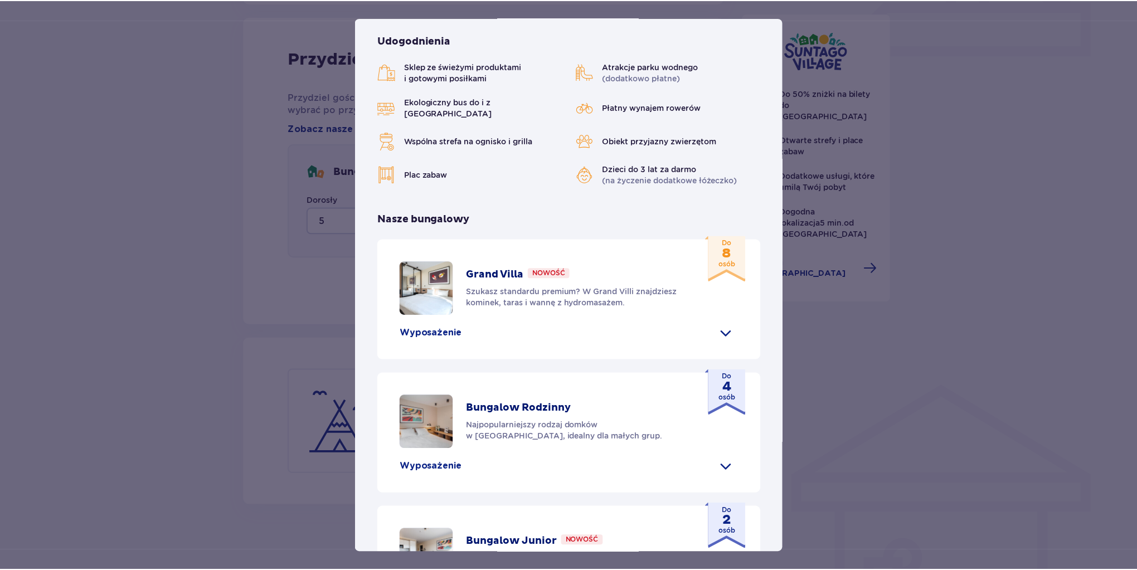
scroll to position [223, 0]
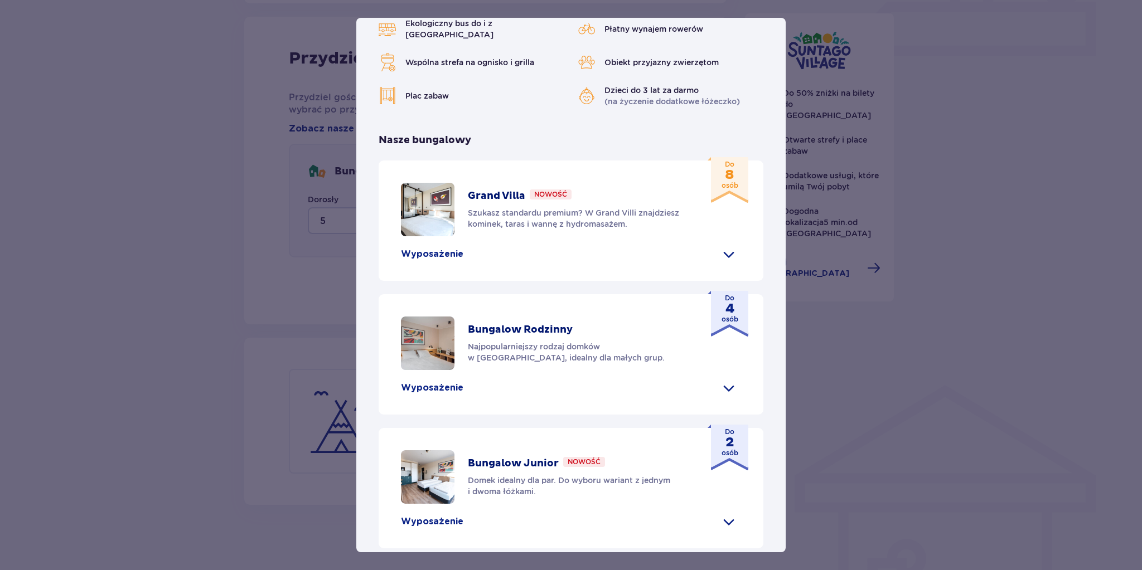
click at [852, 450] on div "[GEOGRAPHIC_DATA] [GEOGRAPHIC_DATA] to idealne miejsce dla fanów dobrej zabawy …" at bounding box center [571, 285] width 1142 height 570
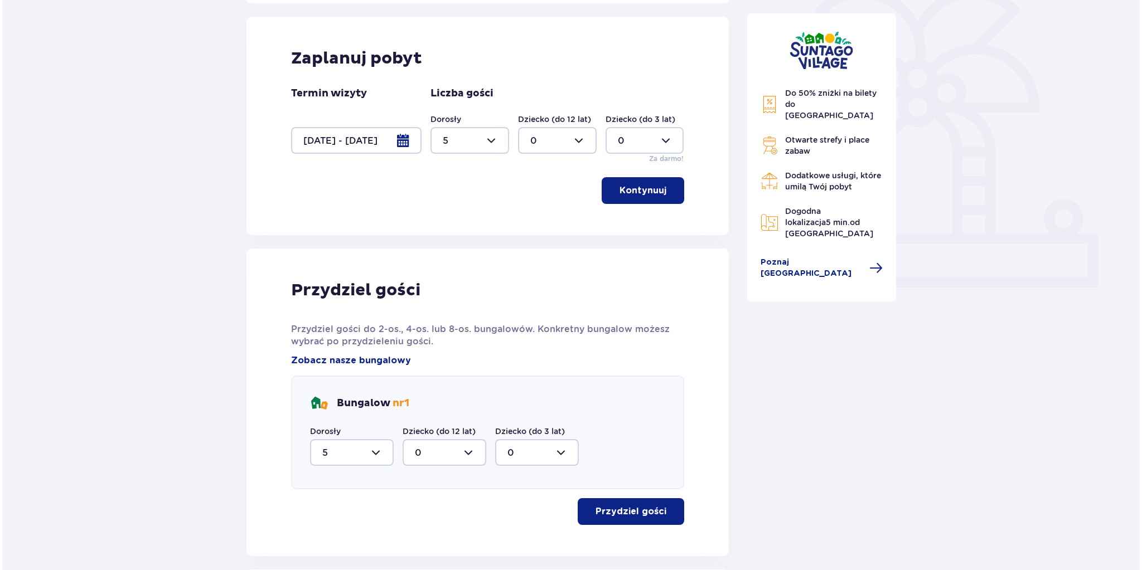
scroll to position [253, 0]
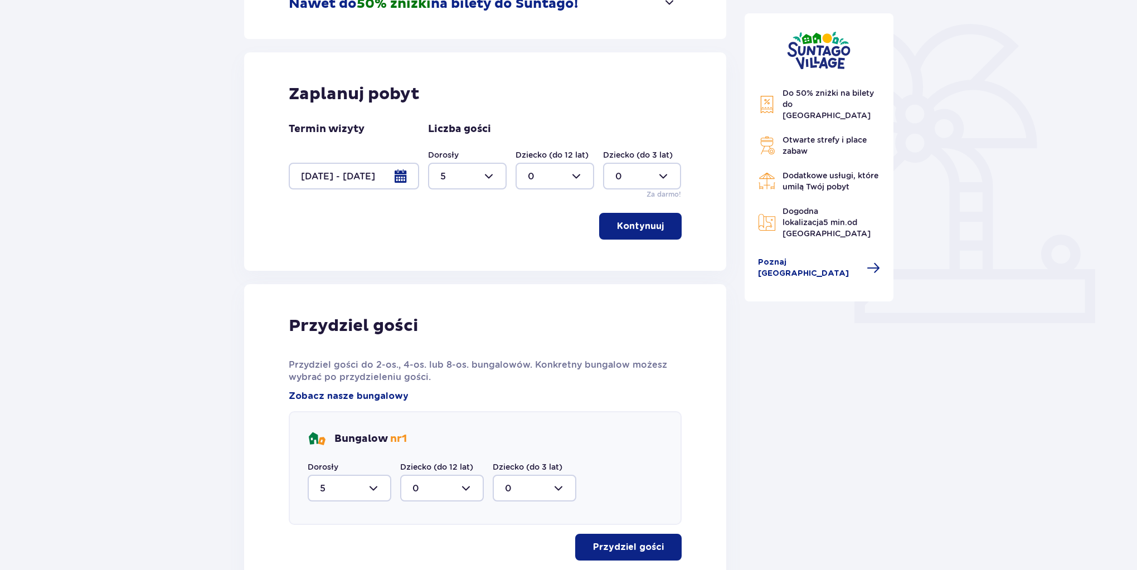
click at [401, 178] on div at bounding box center [354, 176] width 130 height 27
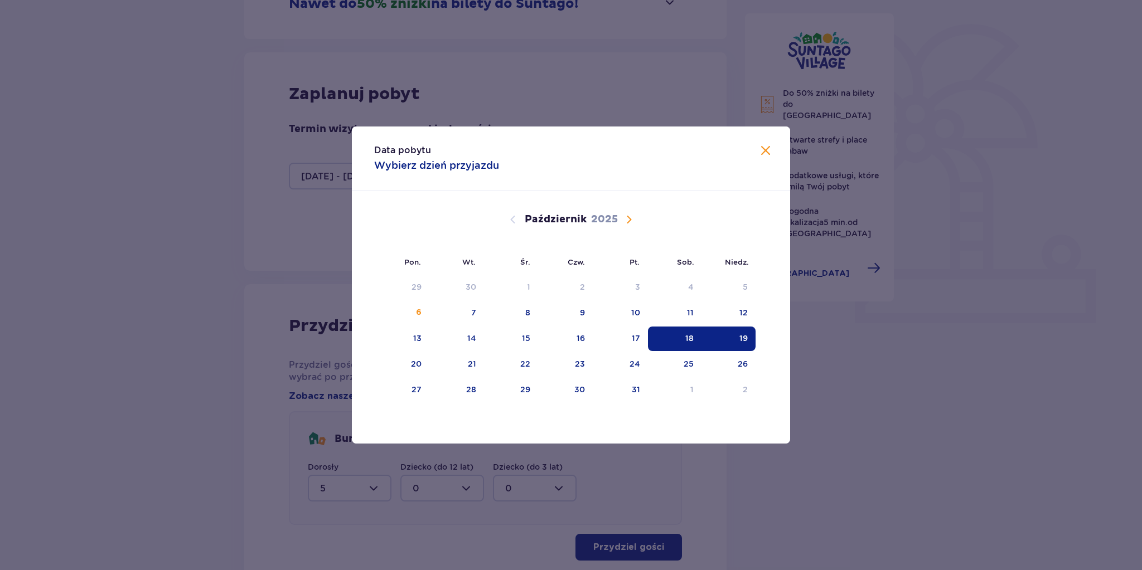
click at [687, 343] on div "18" at bounding box center [675, 339] width 54 height 25
click at [745, 346] on div "19" at bounding box center [728, 339] width 54 height 25
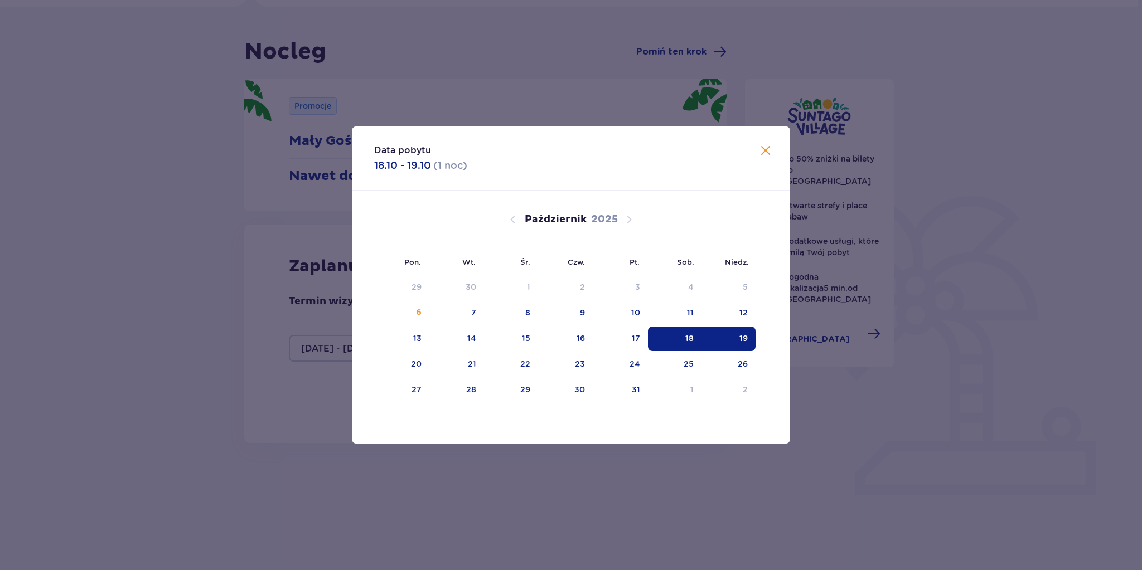
type input "0"
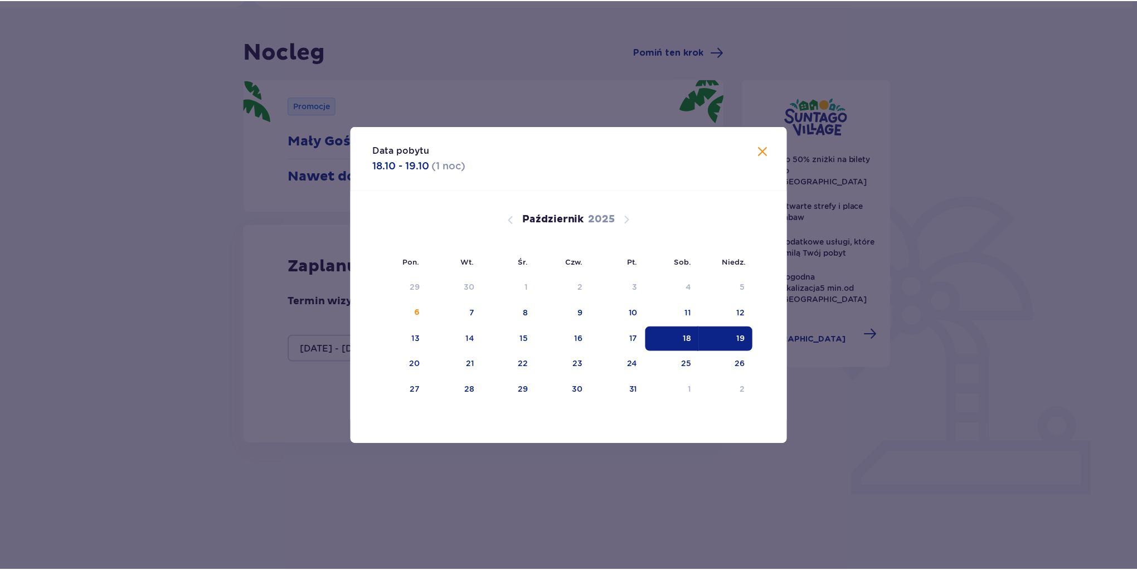
scroll to position [49, 0]
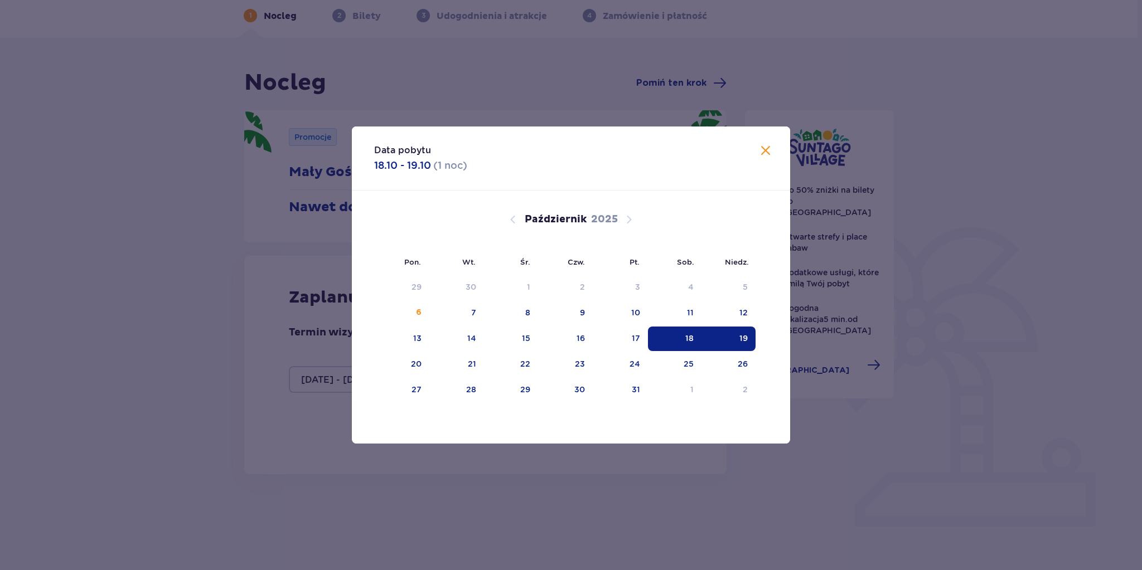
drag, startPoint x: 675, startPoint y: 341, endPoint x: 709, endPoint y: 343, distance: 33.6
click at [678, 341] on div "18" at bounding box center [675, 339] width 54 height 25
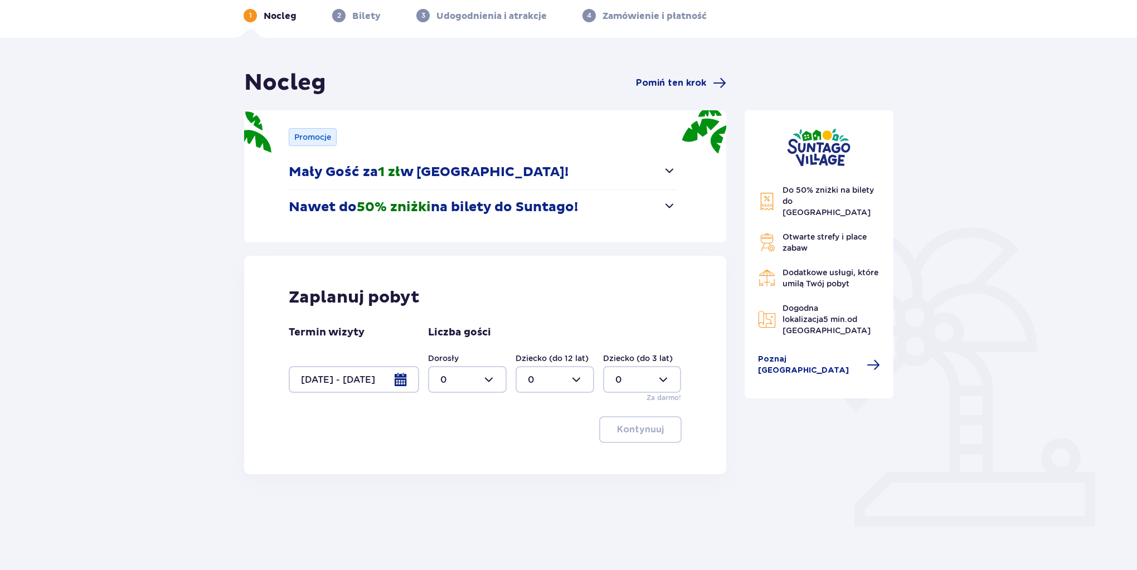
click at [402, 382] on div at bounding box center [354, 379] width 130 height 27
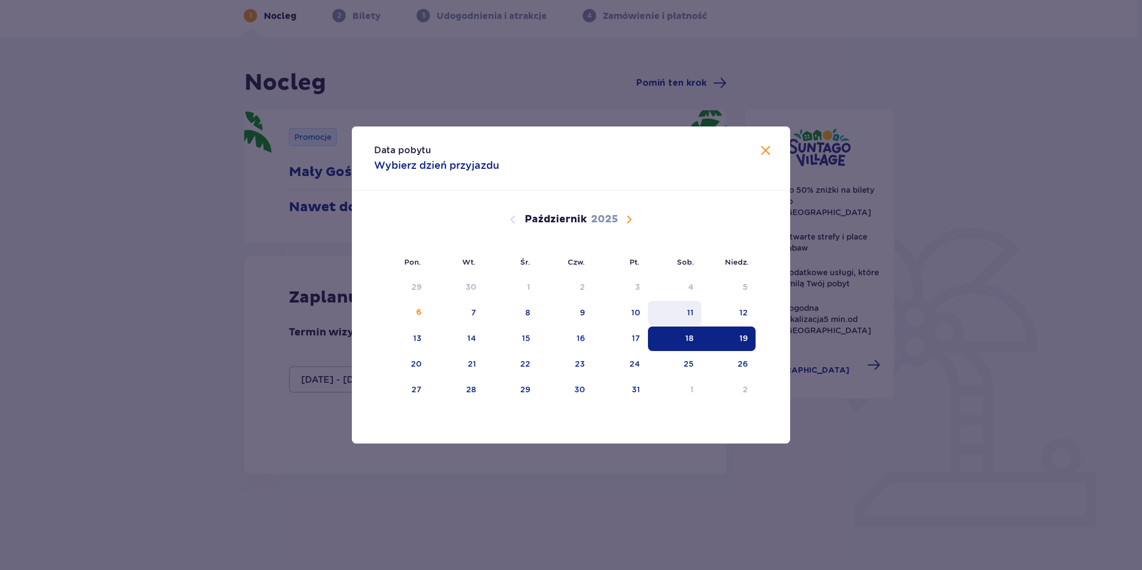
click at [683, 319] on div "11" at bounding box center [675, 313] width 54 height 25
click at [738, 317] on div "12" at bounding box center [728, 313] width 54 height 25
type input "[DATE] - [DATE]"
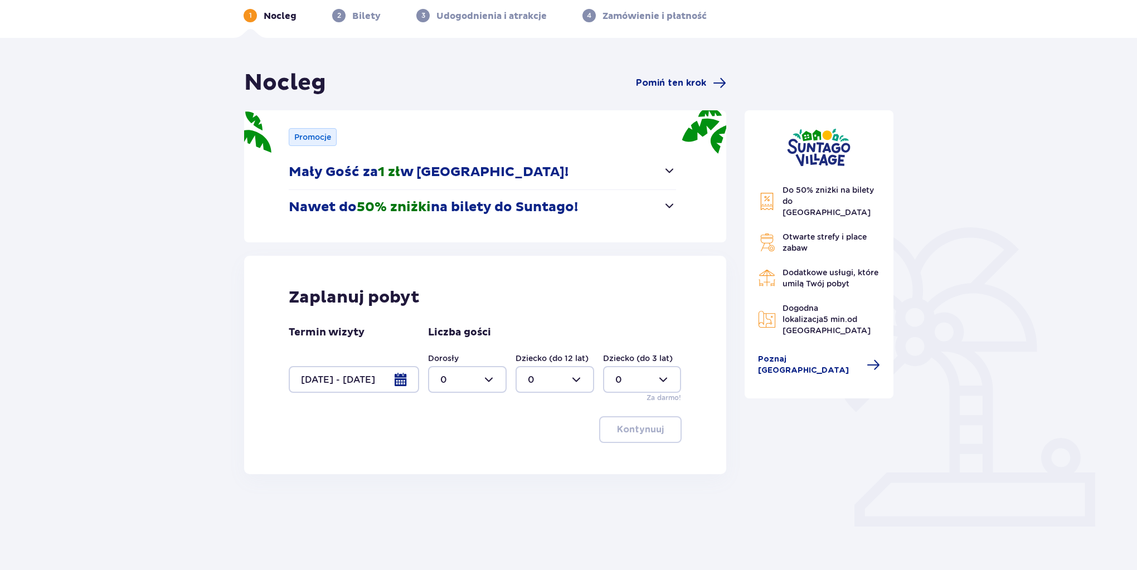
click at [501, 377] on div at bounding box center [467, 379] width 79 height 27
drag, startPoint x: 453, startPoint y: 497, endPoint x: 483, endPoint y: 487, distance: 31.2
click at [454, 497] on span "18" at bounding box center [467, 488] width 76 height 23
click at [494, 382] on div at bounding box center [467, 379] width 79 height 27
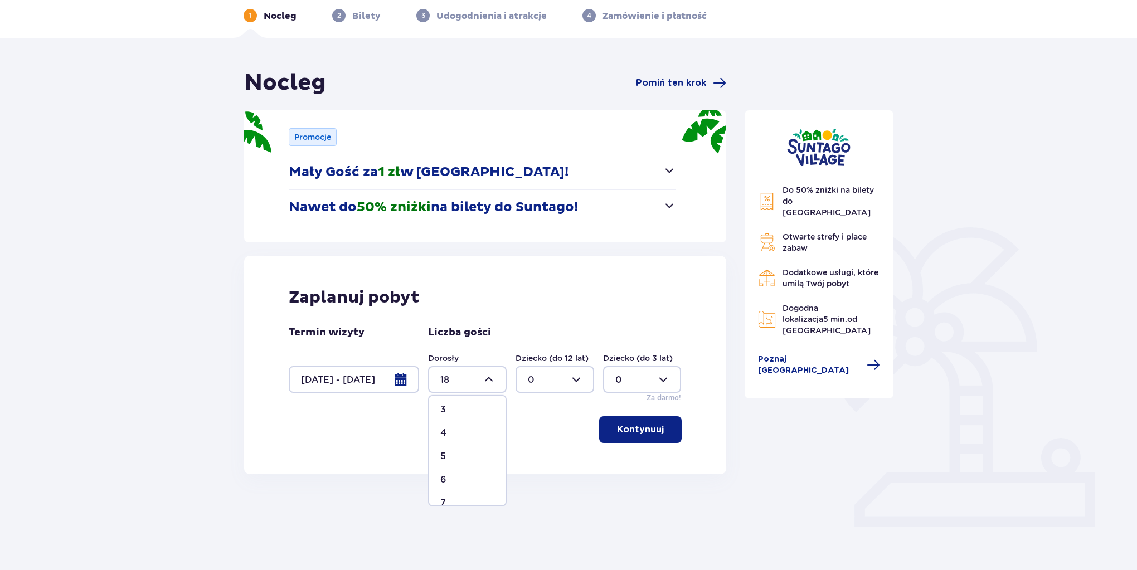
scroll to position [89, 0]
click at [460, 441] on div "5" at bounding box center [467, 441] width 54 height 12
type input "5"
click at [625, 429] on p "Kontynuuj" at bounding box center [640, 430] width 47 height 12
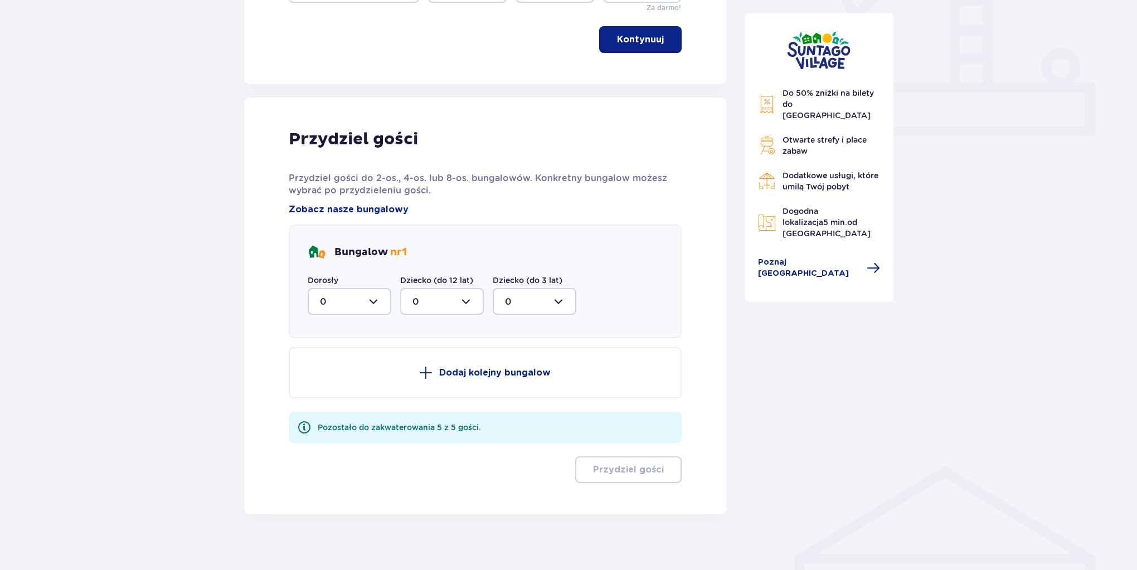
scroll to position [449, 0]
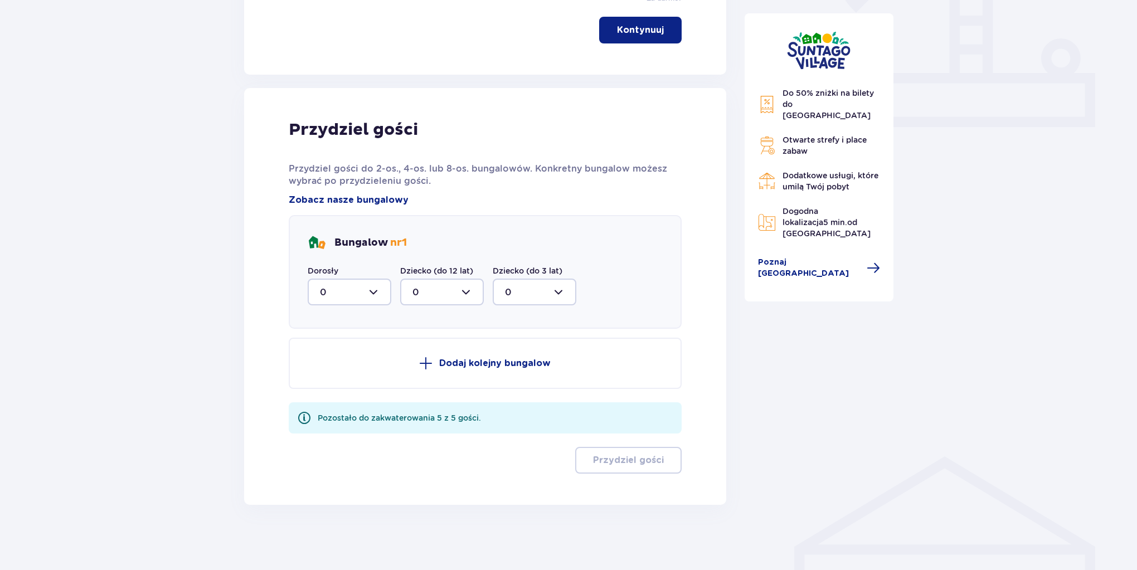
click at [377, 293] on div at bounding box center [350, 292] width 84 height 27
click at [341, 398] on div "5" at bounding box center [349, 401] width 59 height 12
type input "5"
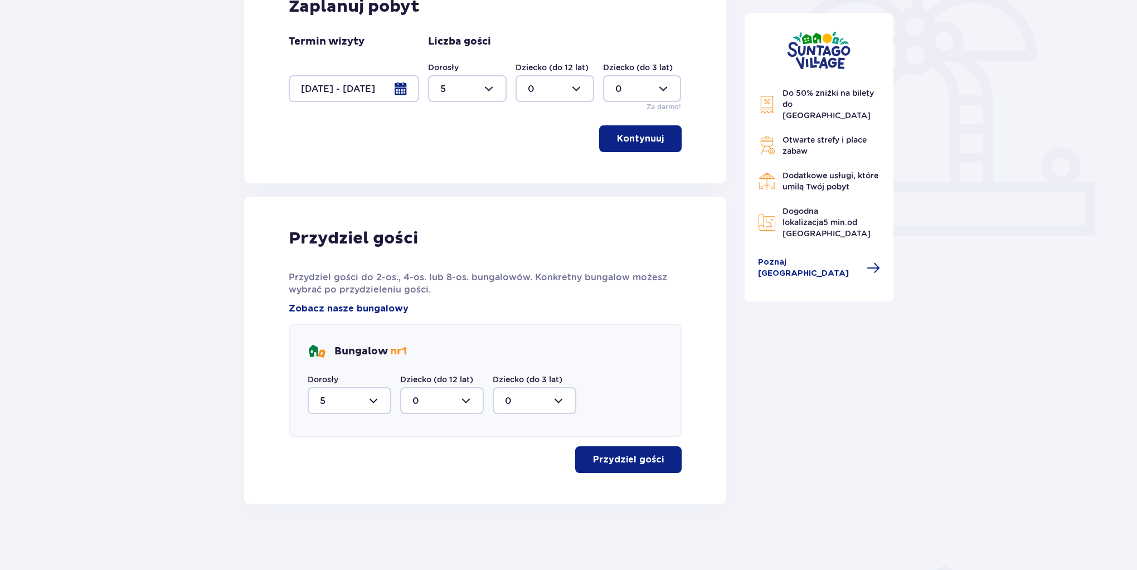
click at [618, 464] on p "Przydziel gości" at bounding box center [628, 460] width 71 height 12
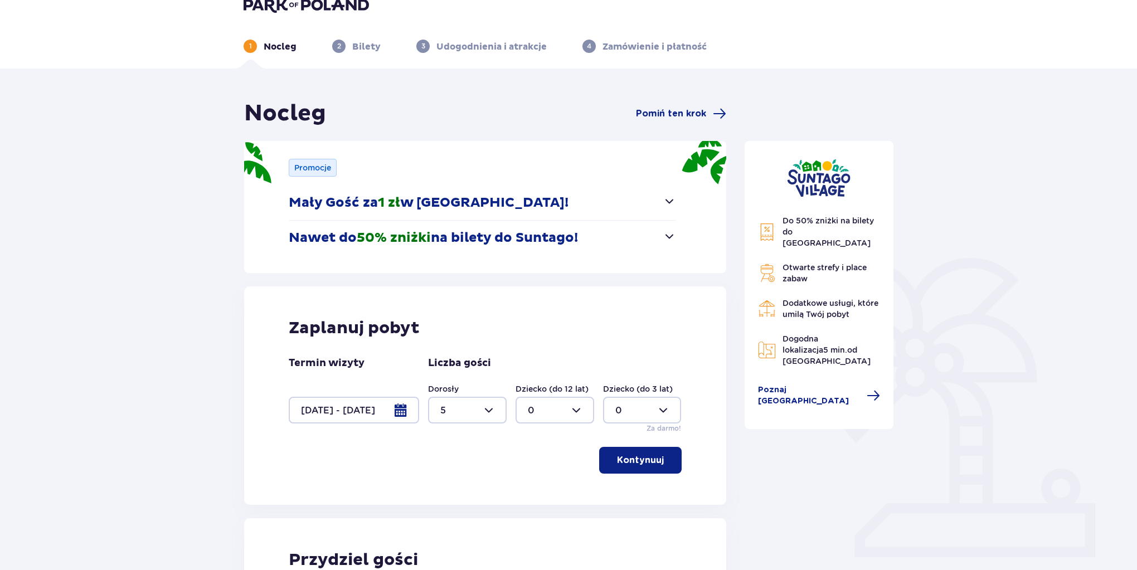
scroll to position [0, 0]
